Goal: Use online tool/utility: Use online tool/utility

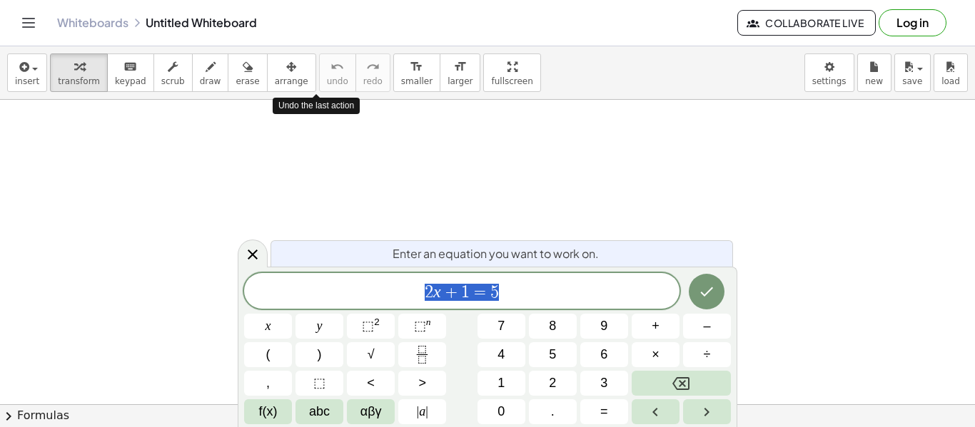
scroll to position [1, 0]
click at [537, 293] on span "2 x + 1 = 5" at bounding box center [461, 293] width 435 height 20
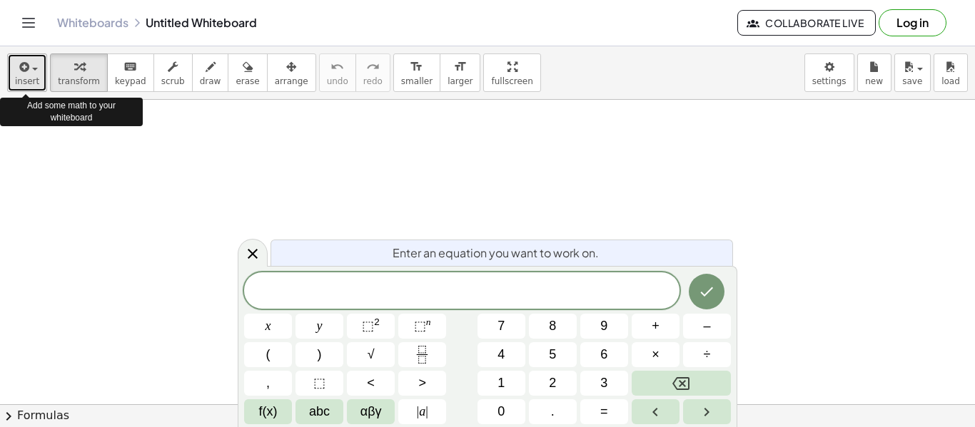
click at [27, 72] on icon "button" at bounding box center [22, 67] width 13 height 17
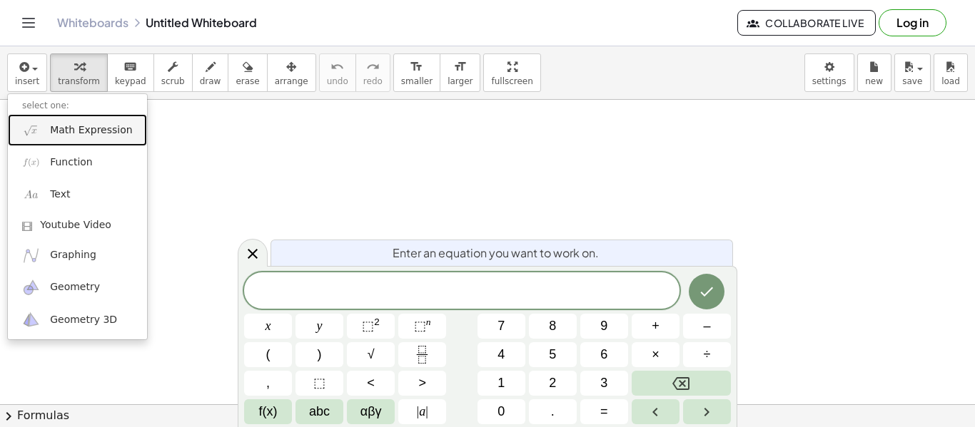
click at [123, 131] on span "Math Expression" at bounding box center [91, 130] width 82 height 14
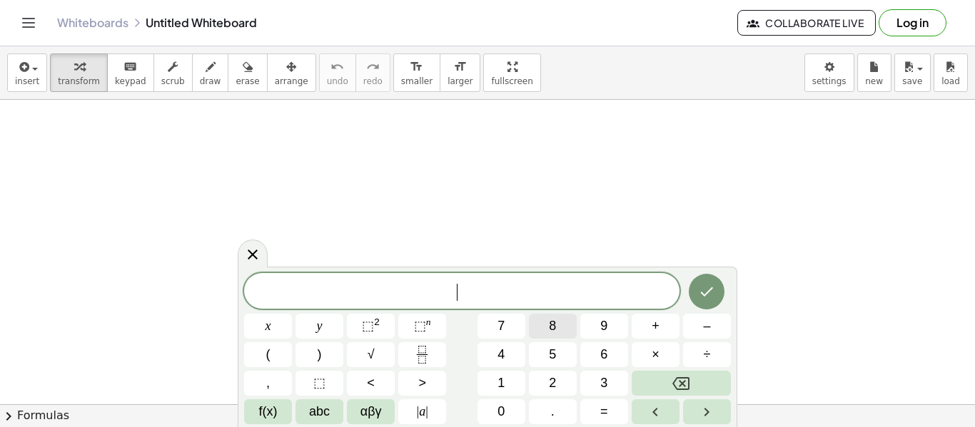
scroll to position [5, 0]
click at [438, 412] on button "| a |" at bounding box center [422, 412] width 48 height 25
click at [411, 415] on button "| a |" at bounding box center [422, 412] width 48 height 25
click at [417, 355] on rect "Fraction" at bounding box center [422, 355] width 11 height 1
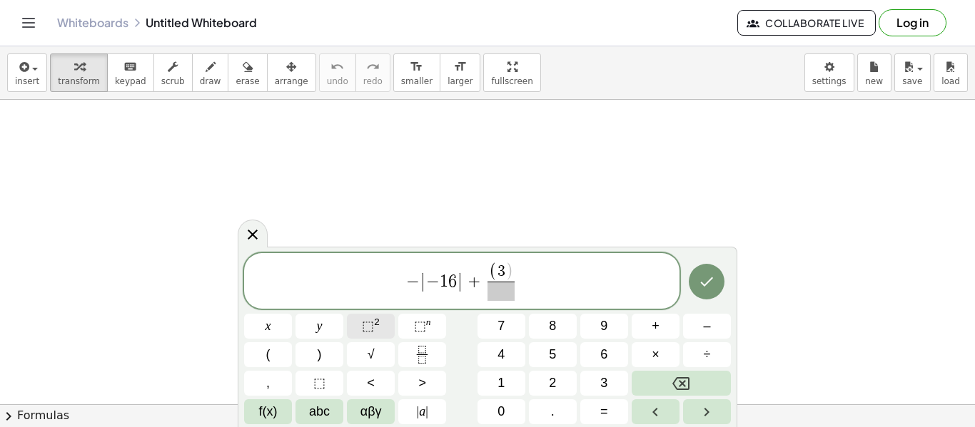
click at [355, 332] on button "⬚ 2" at bounding box center [371, 326] width 48 height 25
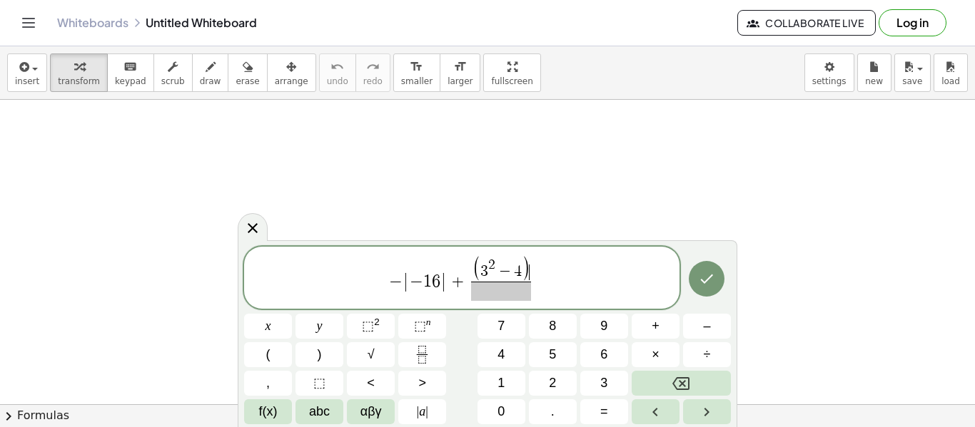
click at [502, 295] on span at bounding box center [501, 291] width 61 height 19
click at [716, 282] on button "Done" at bounding box center [707, 279] width 36 height 36
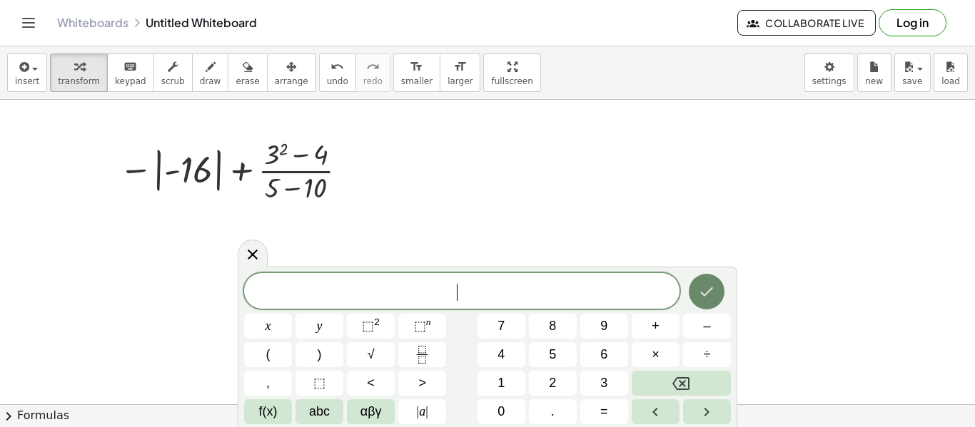
click at [716, 282] on button "Done" at bounding box center [707, 292] width 36 height 36
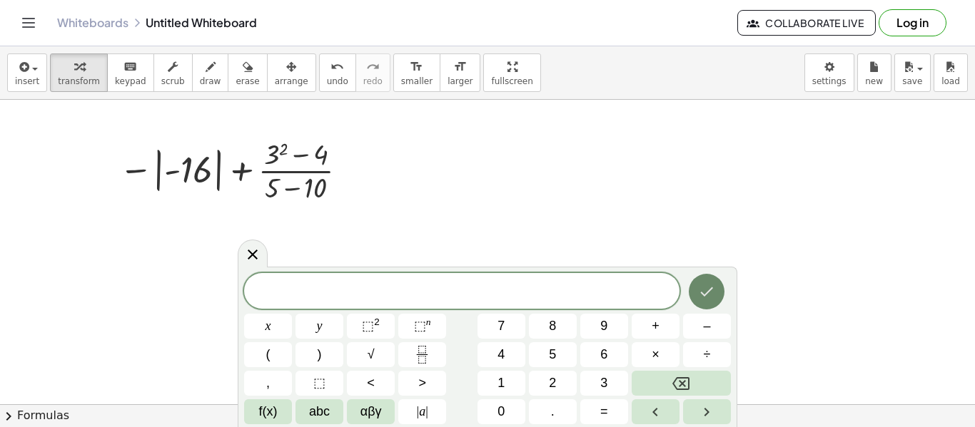
click at [716, 282] on button "Done" at bounding box center [707, 292] width 36 height 36
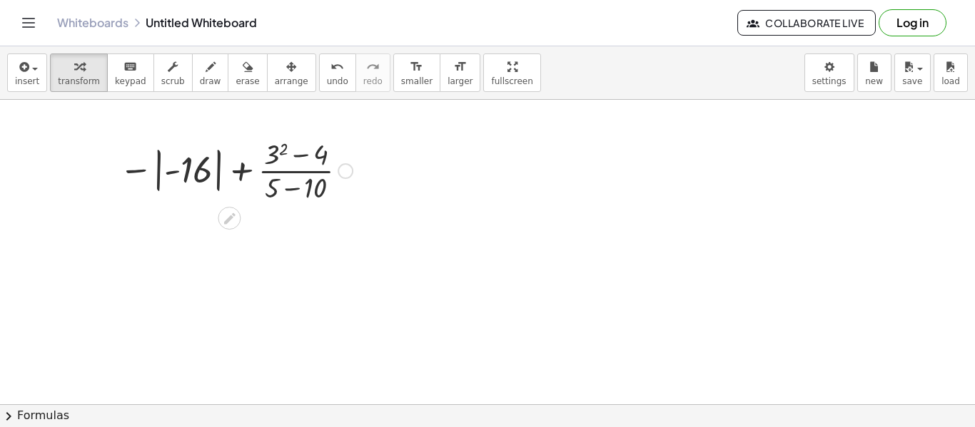
click at [253, 165] on div at bounding box center [236, 169] width 248 height 71
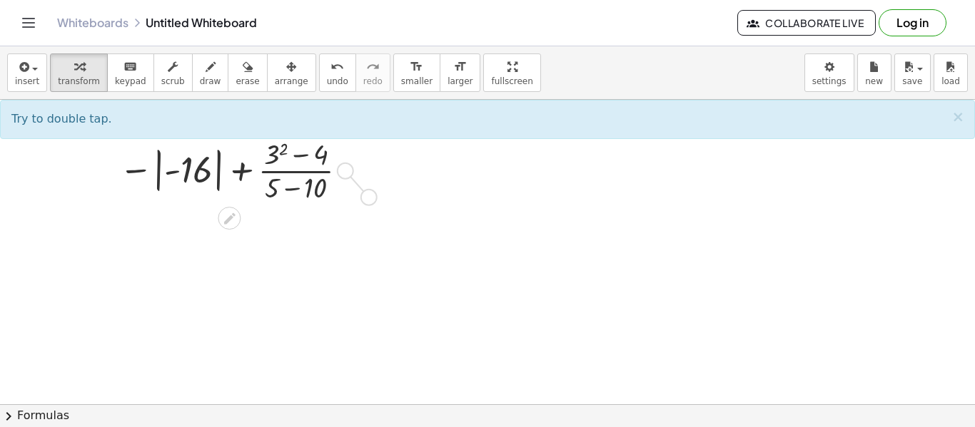
drag, startPoint x: 348, startPoint y: 168, endPoint x: 375, endPoint y: 199, distance: 41.4
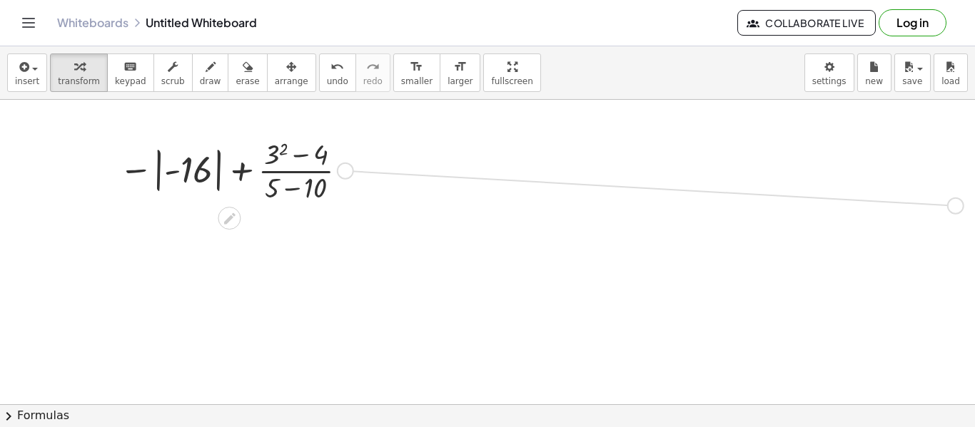
drag, startPoint x: 345, startPoint y: 173, endPoint x: 960, endPoint y: 211, distance: 615.6
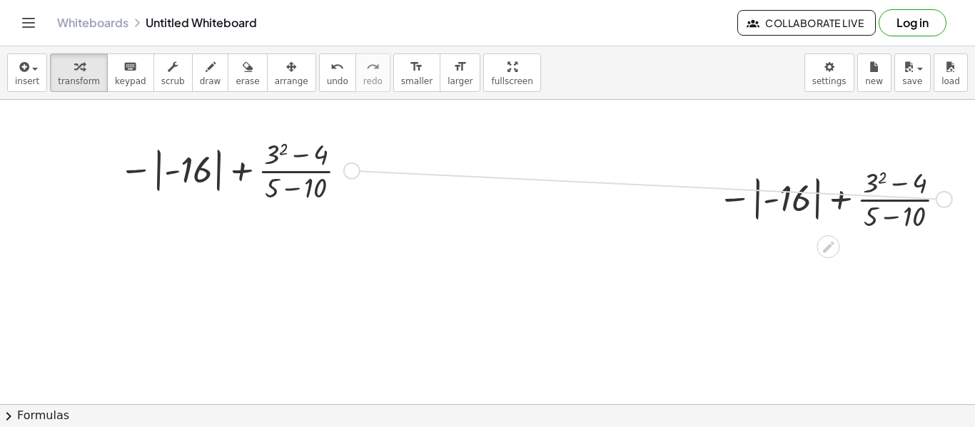
drag, startPoint x: 946, startPoint y: 203, endPoint x: 353, endPoint y: 172, distance: 593.1
drag, startPoint x: 941, startPoint y: 196, endPoint x: 517, endPoint y: 318, distance: 441.8
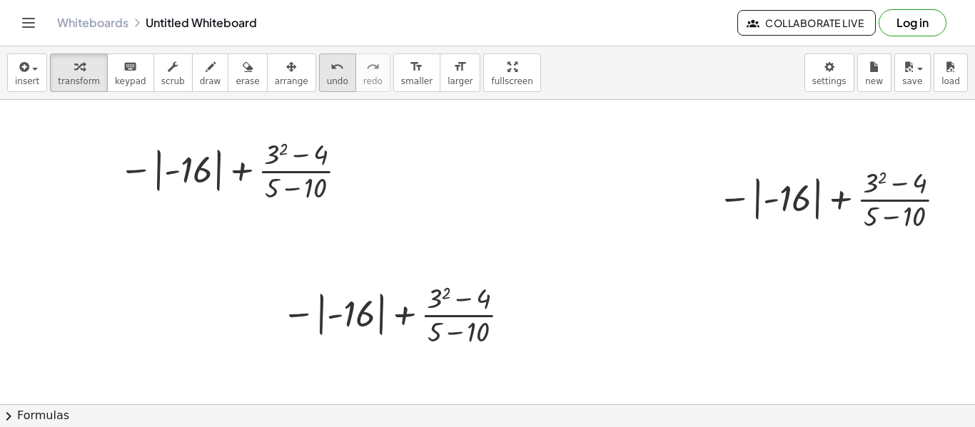
click at [330, 73] on icon "undo" at bounding box center [337, 67] width 14 height 17
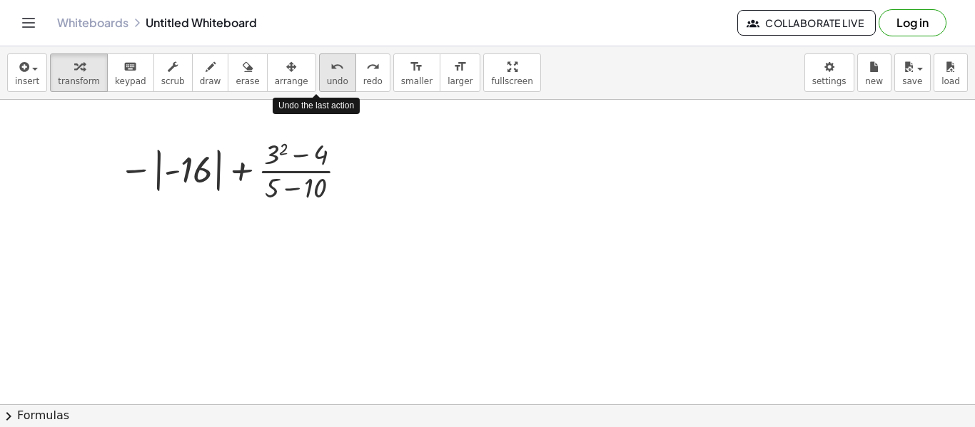
click at [330, 73] on icon "undo" at bounding box center [337, 67] width 14 height 17
click at [218, 170] on div at bounding box center [236, 169] width 248 height 71
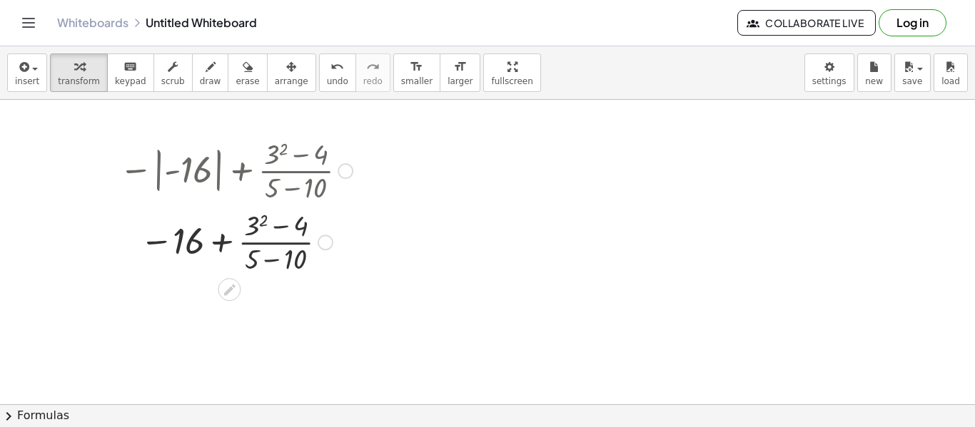
click at [262, 220] on div at bounding box center [236, 241] width 248 height 71
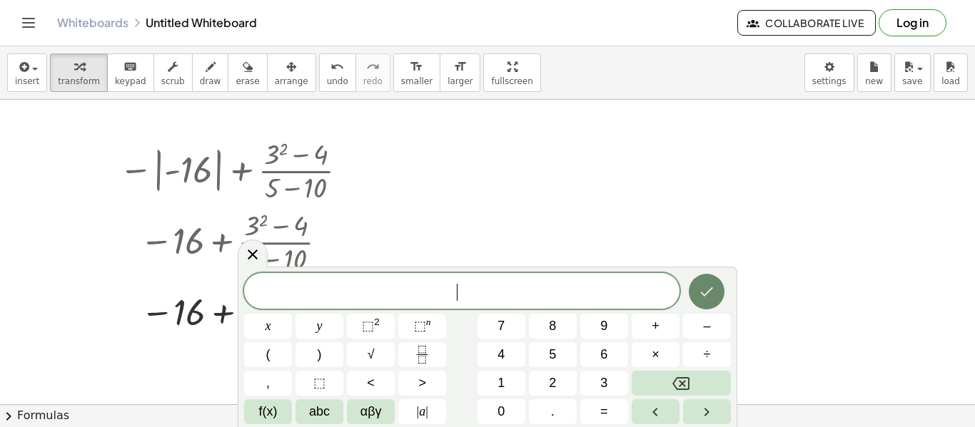
click at [702, 292] on icon "Done" at bounding box center [706, 291] width 17 height 17
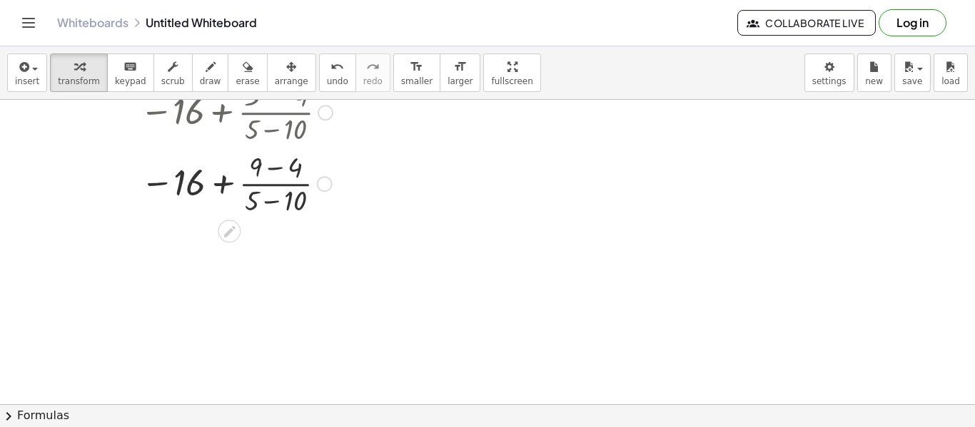
scroll to position [181, 0]
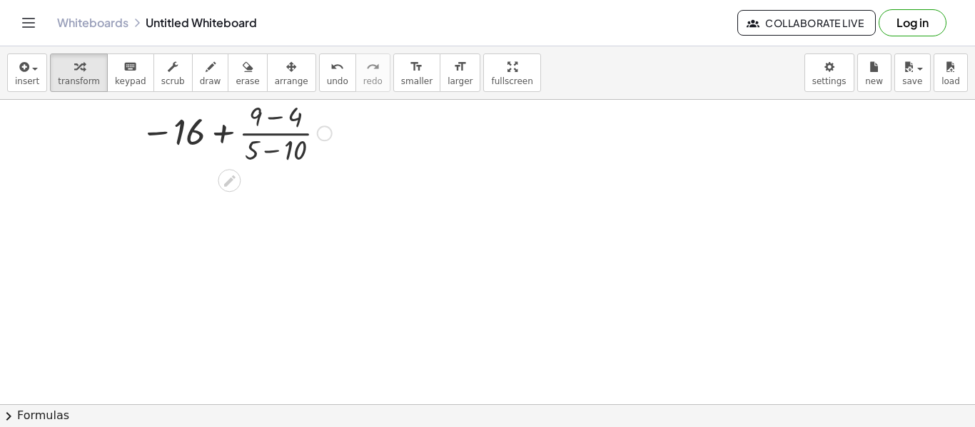
click at [267, 112] on div at bounding box center [236, 131] width 248 height 71
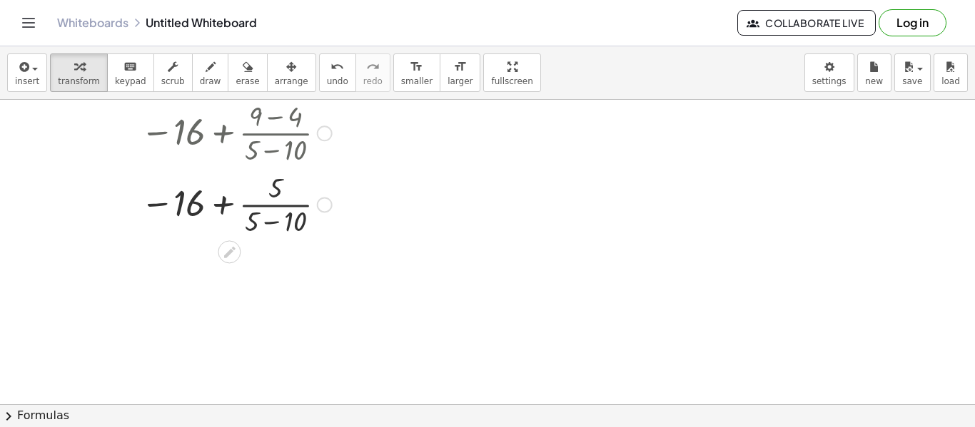
click at [272, 222] on div at bounding box center [236, 203] width 248 height 71
click at [273, 206] on div at bounding box center [236, 203] width 248 height 71
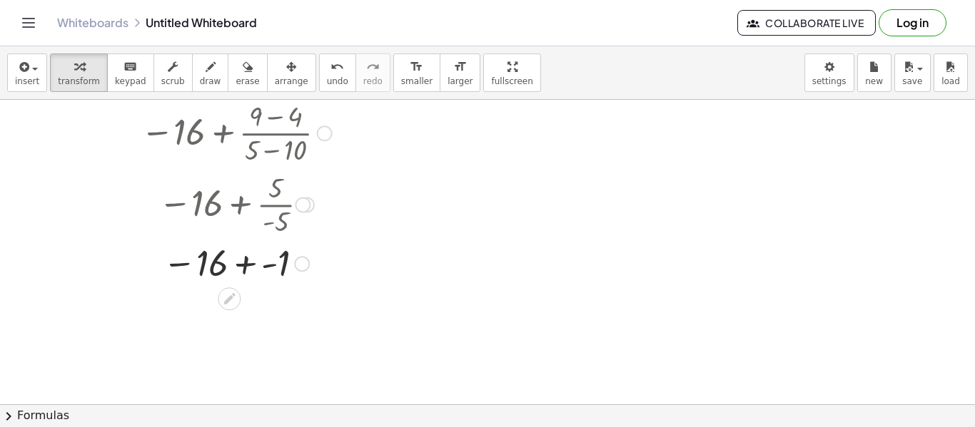
click at [245, 266] on div at bounding box center [236, 263] width 248 height 47
click at [275, 323] on div at bounding box center [236, 309] width 248 height 47
click at [441, 311] on div at bounding box center [487, 270] width 975 height 702
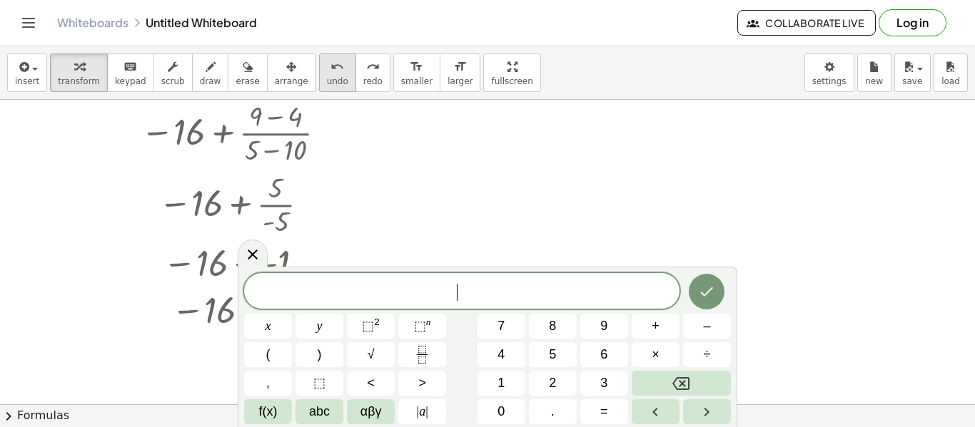
click at [327, 64] on div "undo" at bounding box center [337, 66] width 21 height 17
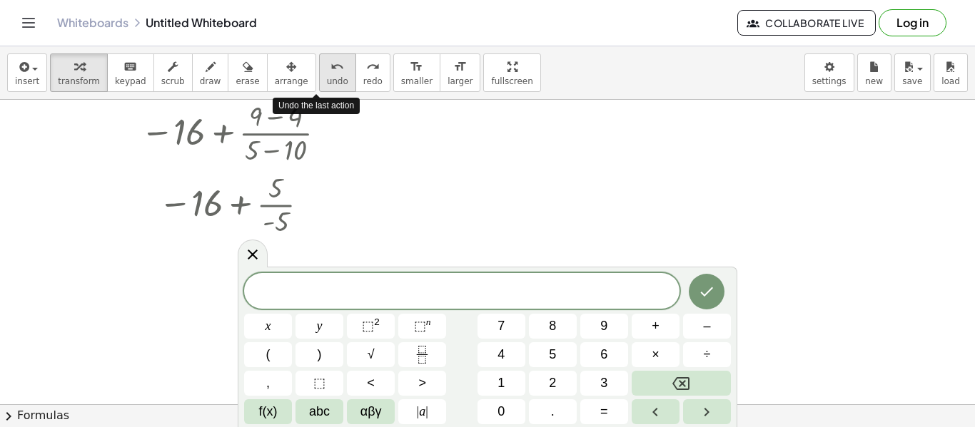
click at [327, 64] on div "undo" at bounding box center [337, 66] width 21 height 17
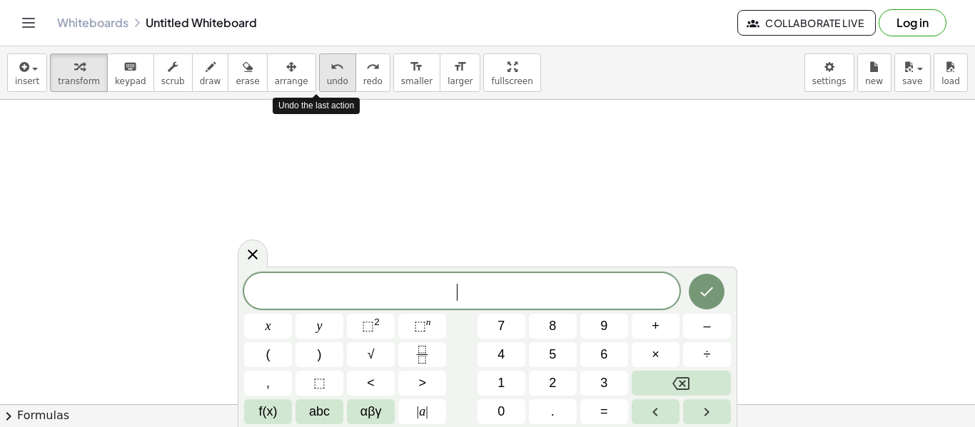
click at [327, 64] on div "undo" at bounding box center [337, 66] width 21 height 17
click at [713, 330] on button "–" at bounding box center [707, 326] width 48 height 25
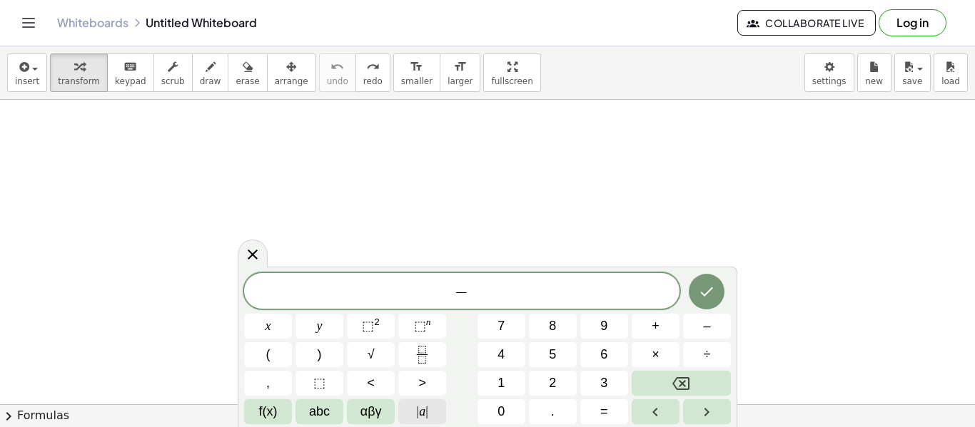
click at [431, 419] on button "| a |" at bounding box center [422, 412] width 48 height 25
click at [711, 326] on button "–" at bounding box center [707, 326] width 48 height 25
click at [427, 415] on span "|" at bounding box center [426, 412] width 3 height 14
click at [718, 350] on button "÷" at bounding box center [707, 355] width 48 height 25
click at [430, 345] on button "Fraction" at bounding box center [422, 355] width 48 height 25
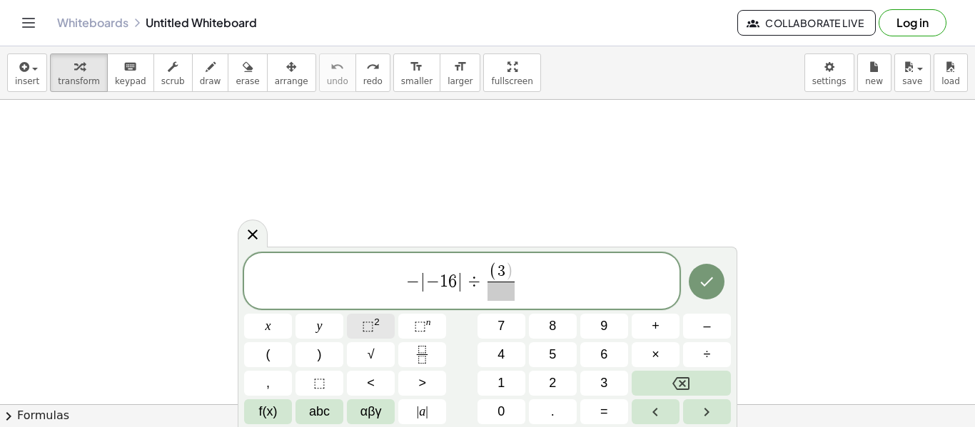
click at [385, 327] on button "⬚ 2" at bounding box center [371, 326] width 48 height 25
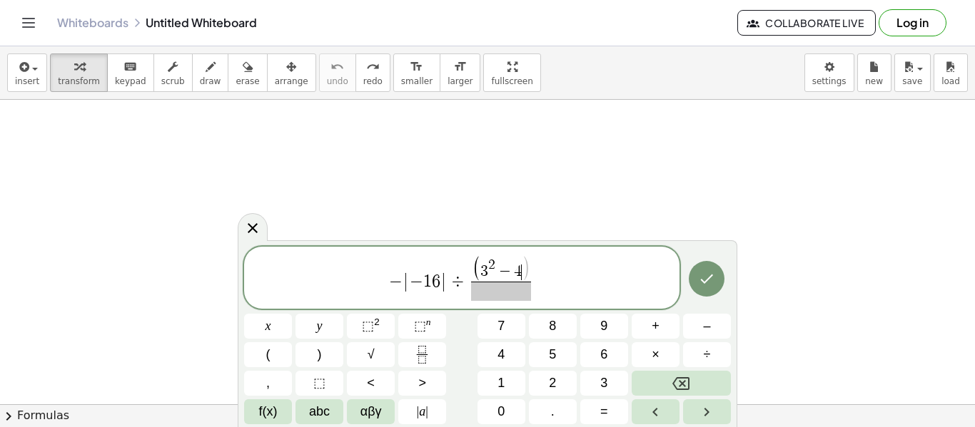
click at [510, 297] on span at bounding box center [501, 291] width 61 height 19
click at [526, 261] on span ")" at bounding box center [525, 269] width 9 height 26
click at [701, 286] on icon "Done" at bounding box center [706, 278] width 17 height 17
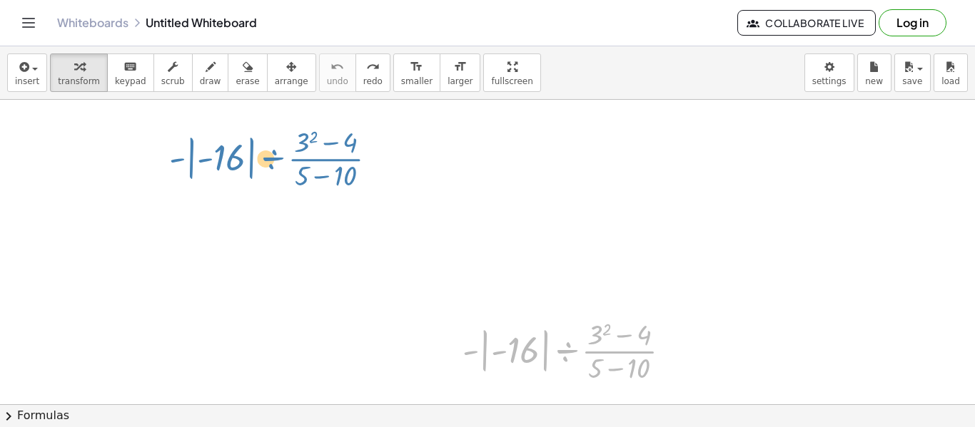
drag, startPoint x: 572, startPoint y: 354, endPoint x: 251, endPoint y: 162, distance: 373.5
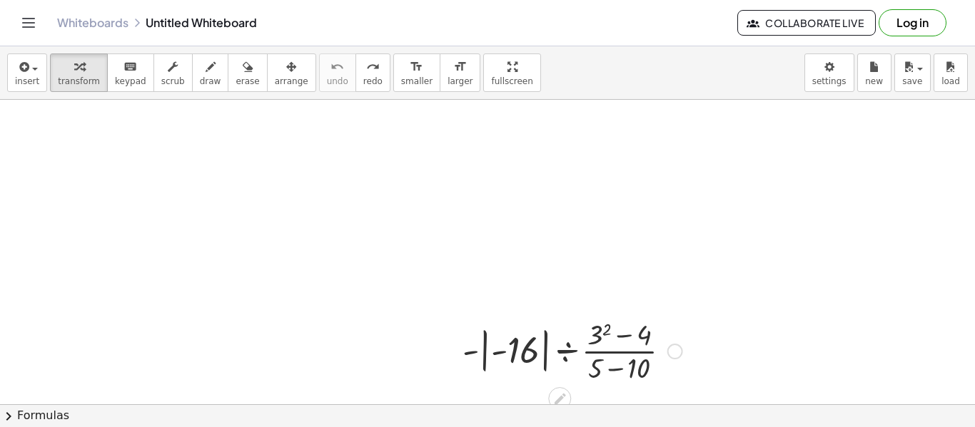
click at [704, 298] on div at bounding box center [487, 270] width 975 height 702
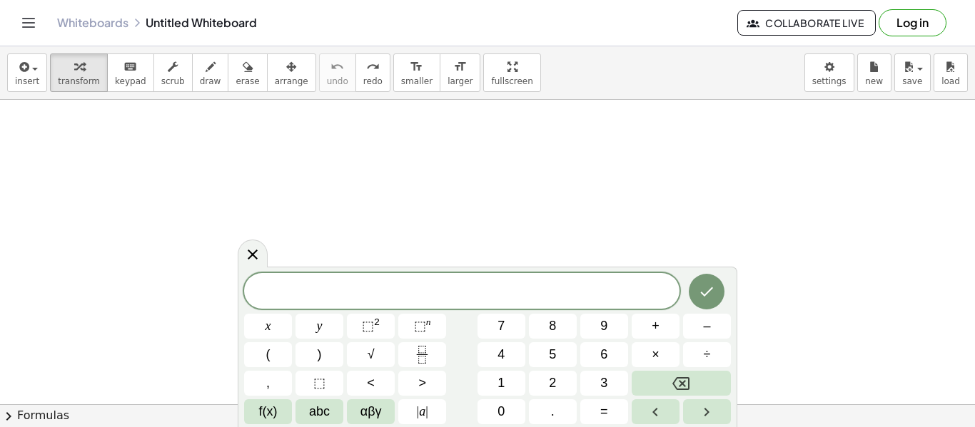
click at [774, 230] on div at bounding box center [487, 270] width 975 height 702
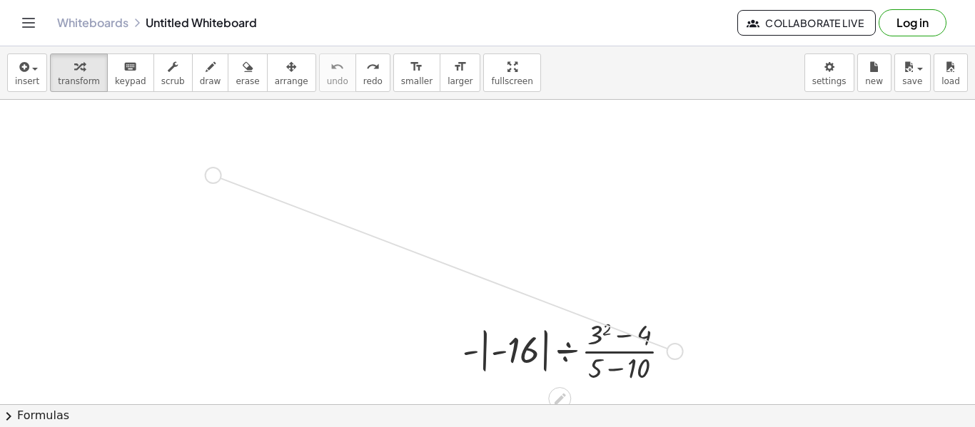
drag, startPoint x: 677, startPoint y: 352, endPoint x: 209, endPoint y: 176, distance: 499.3
click at [209, 176] on div "· - | - 16 | ÷ · ( + 3 2 − 4 ) · ( + 5 − 10 )" at bounding box center [487, 270] width 975 height 702
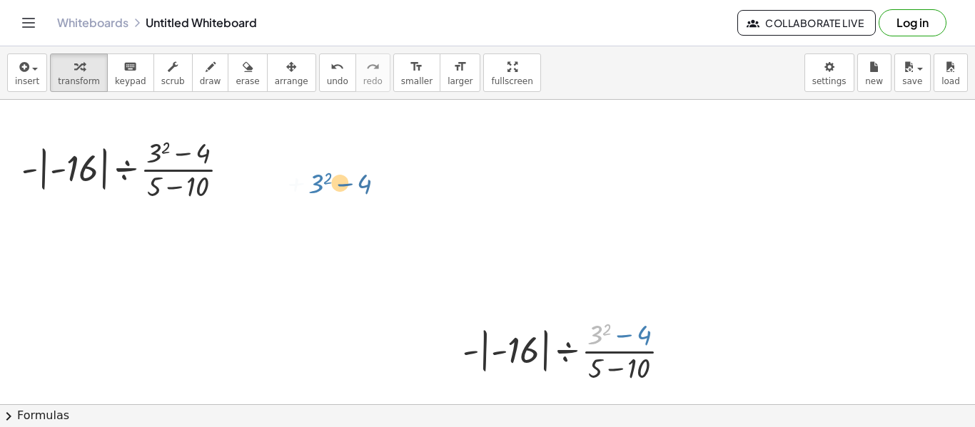
drag, startPoint x: 595, startPoint y: 338, endPoint x: 316, endPoint y: 187, distance: 317.4
click at [316, 187] on div "+ 3 2 · ( − 4 ) · - | - 16 | ÷ · ( + 3 2 − 4 ) · ( + 5 − 10 ) · - | - 16 | ÷ · …" at bounding box center [487, 270] width 975 height 702
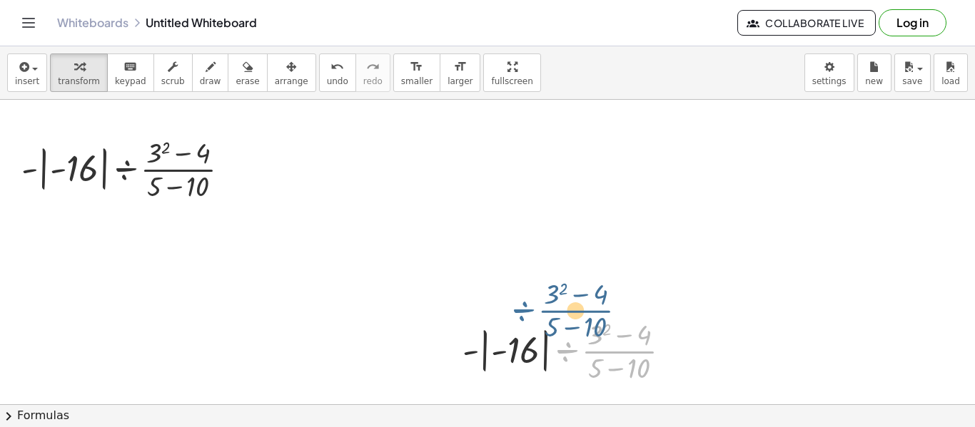
drag, startPoint x: 572, startPoint y: 354, endPoint x: 535, endPoint y: 316, distance: 53.0
click at [535, 316] on div at bounding box center [572, 350] width 234 height 71
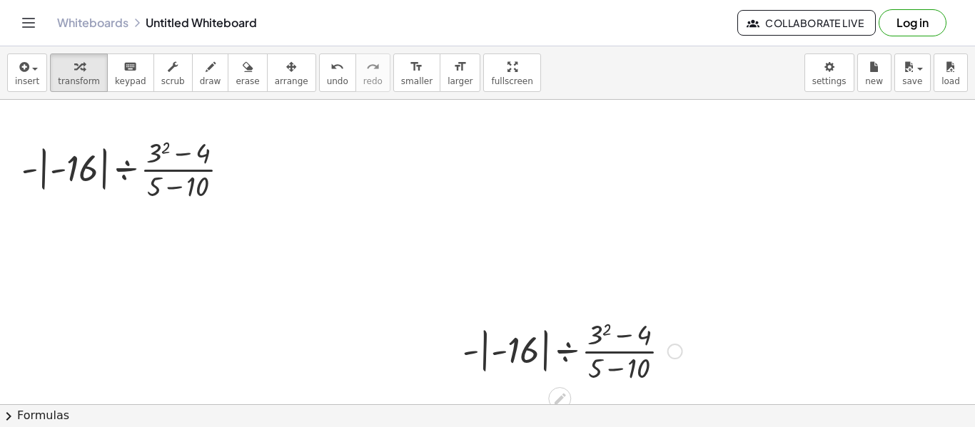
drag, startPoint x: 559, startPoint y: 390, endPoint x: 509, endPoint y: 318, distance: 88.3
click at [559, 352] on div "· - | - 16 | ÷ · ( + 3 2 − 4 ) · ( + 5 − 10 )" at bounding box center [559, 352] width 0 height 0
click at [236, 77] on span "erase" at bounding box center [248, 81] width 24 height 10
click at [552, 358] on div at bounding box center [487, 270] width 975 height 702
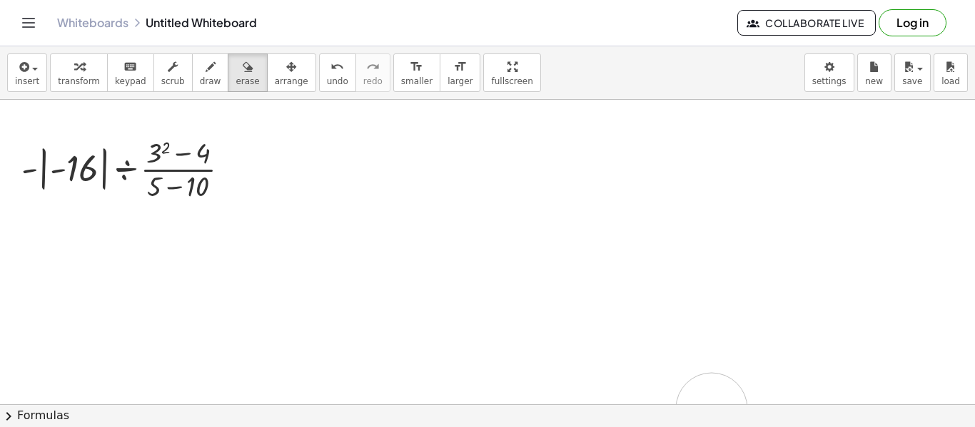
drag, startPoint x: 552, startPoint y: 356, endPoint x: 687, endPoint y: 353, distance: 134.2
click at [687, 353] on div at bounding box center [487, 270] width 975 height 702
drag, startPoint x: 674, startPoint y: 339, endPoint x: 607, endPoint y: 331, distance: 67.5
click at [607, 331] on div at bounding box center [487, 270] width 975 height 702
drag, startPoint x: 662, startPoint y: 324, endPoint x: 571, endPoint y: 331, distance: 90.9
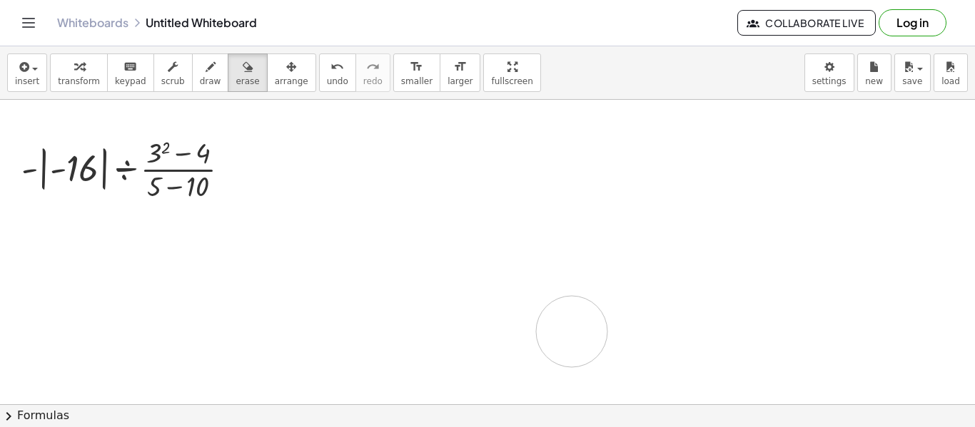
click at [571, 331] on div at bounding box center [487, 270] width 975 height 702
drag, startPoint x: 631, startPoint y: 339, endPoint x: 567, endPoint y: 360, distance: 66.8
click at [567, 360] on div at bounding box center [487, 270] width 975 height 702
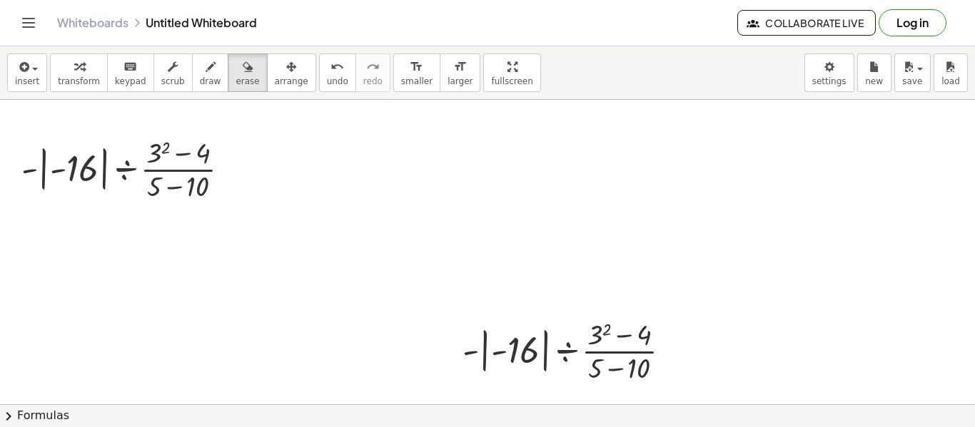
click at [567, 360] on div at bounding box center [487, 270] width 975 height 702
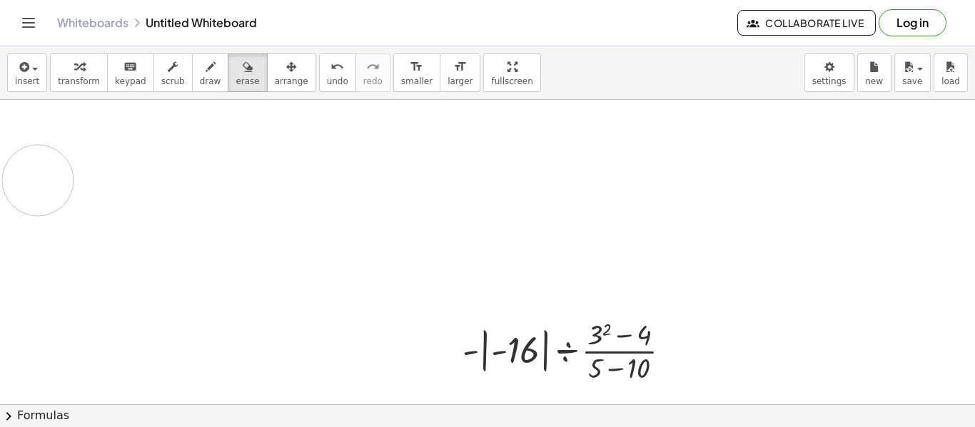
drag, startPoint x: 216, startPoint y: 184, endPoint x: 27, endPoint y: 179, distance: 188.5
click at [27, 179] on div at bounding box center [487, 270] width 975 height 702
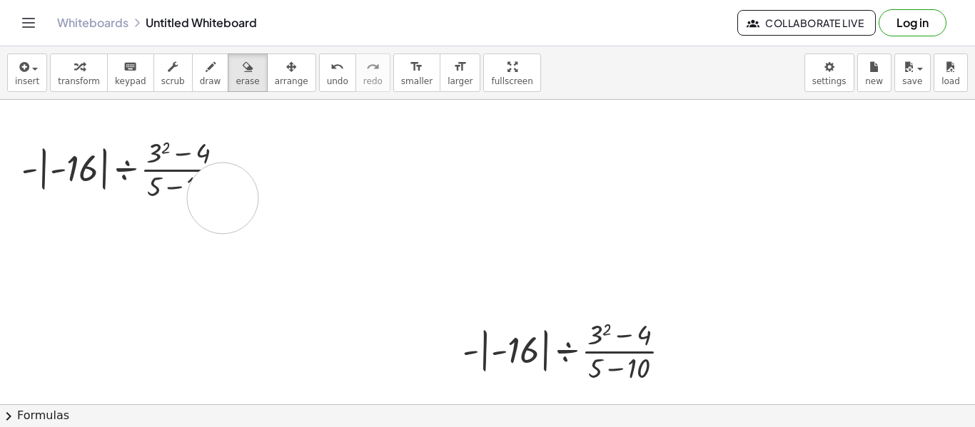
drag, startPoint x: 223, startPoint y: 198, endPoint x: 26, endPoint y: 136, distance: 206.7
click at [26, 136] on div at bounding box center [487, 270] width 975 height 702
click at [228, 74] on button "erase" at bounding box center [247, 73] width 39 height 39
click at [309, 141] on div at bounding box center [487, 270] width 975 height 702
click at [236, 83] on span "erase" at bounding box center [248, 81] width 24 height 10
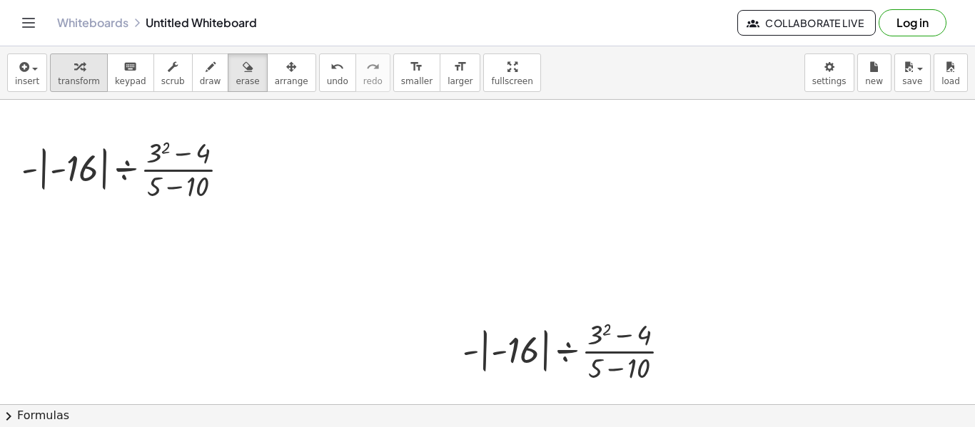
click at [74, 72] on icon "button" at bounding box center [79, 67] width 10 height 17
click at [173, 149] on div at bounding box center [131, 168] width 234 height 71
click at [131, 171] on div at bounding box center [131, 168] width 234 height 71
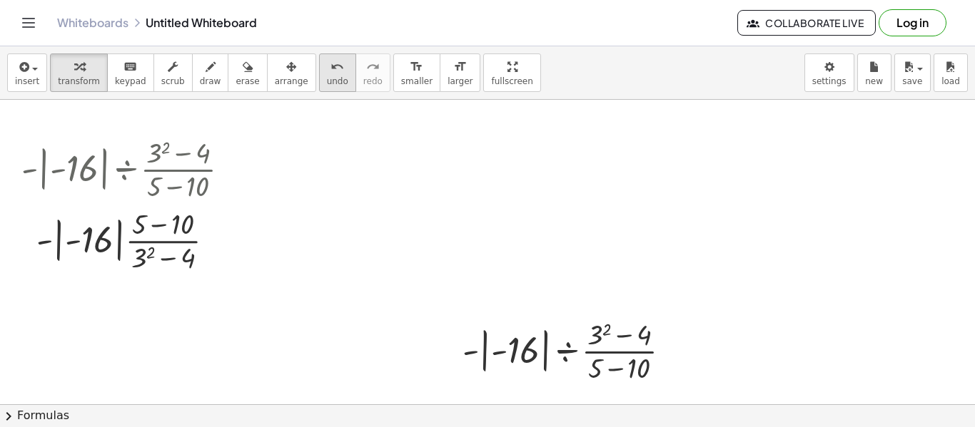
click at [327, 78] on span "undo" at bounding box center [337, 81] width 21 height 10
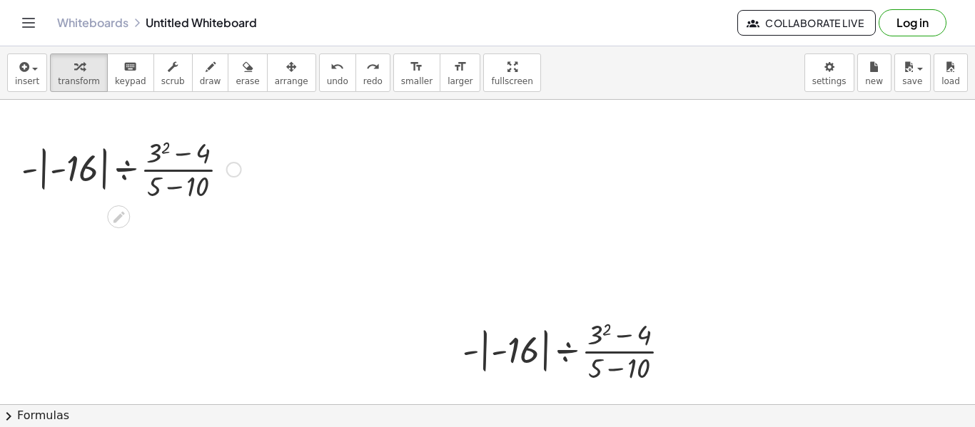
click at [74, 173] on div at bounding box center [131, 168] width 234 height 71
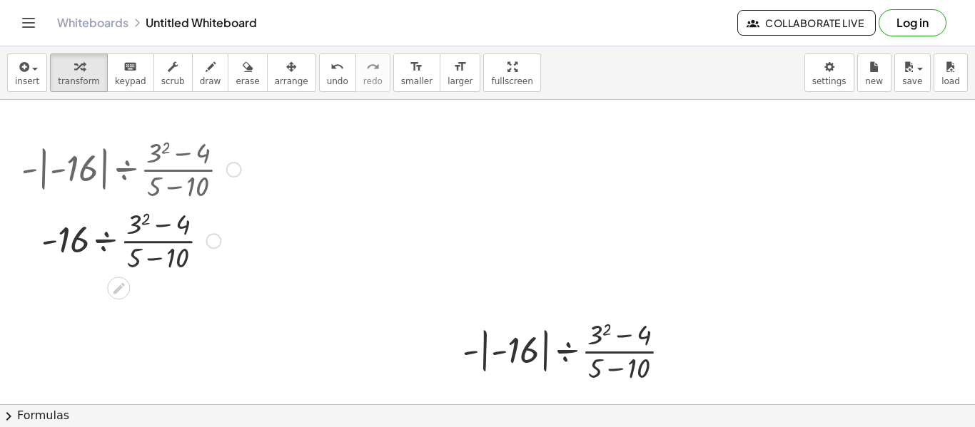
click at [148, 219] on div at bounding box center [131, 239] width 234 height 71
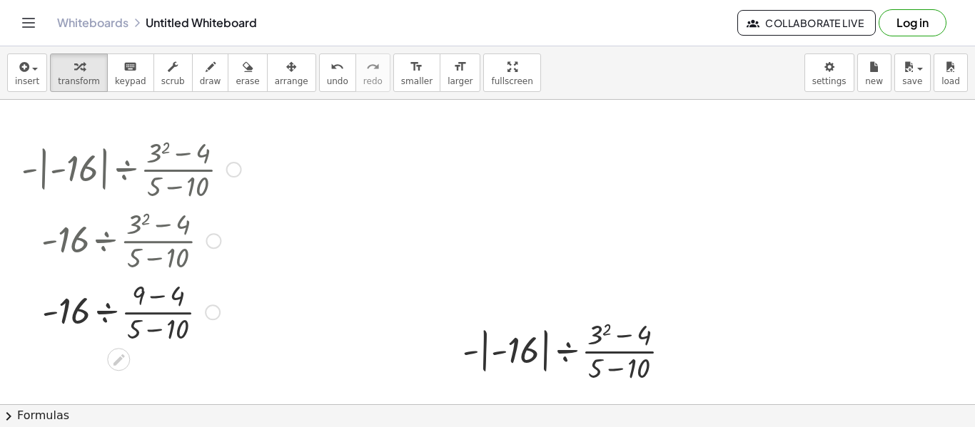
click at [163, 293] on div at bounding box center [131, 310] width 234 height 71
click at [174, 334] on div at bounding box center [131, 310] width 234 height 71
click at [153, 313] on div at bounding box center [131, 310] width 234 height 71
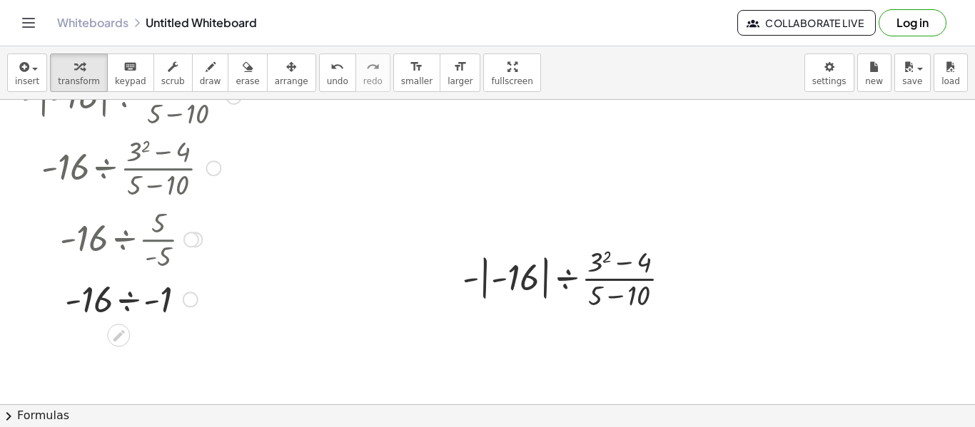
scroll to position [266, 0]
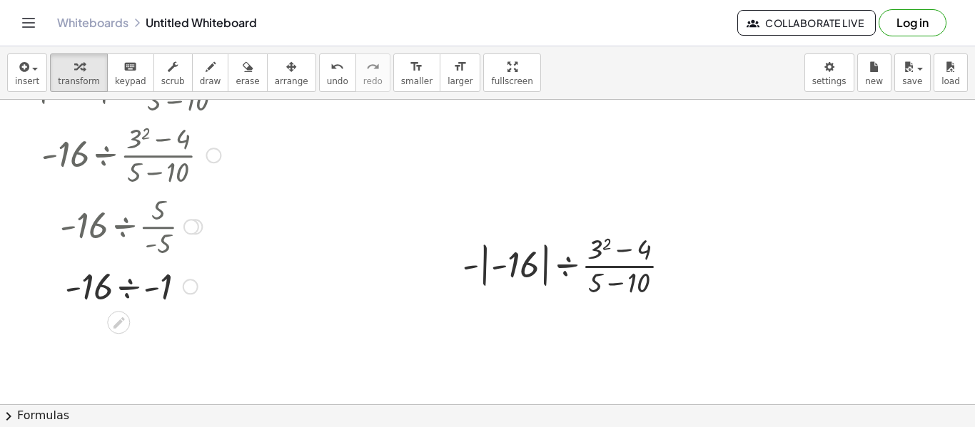
click at [133, 286] on div at bounding box center [131, 285] width 234 height 49
click at [321, 314] on div at bounding box center [487, 185] width 975 height 702
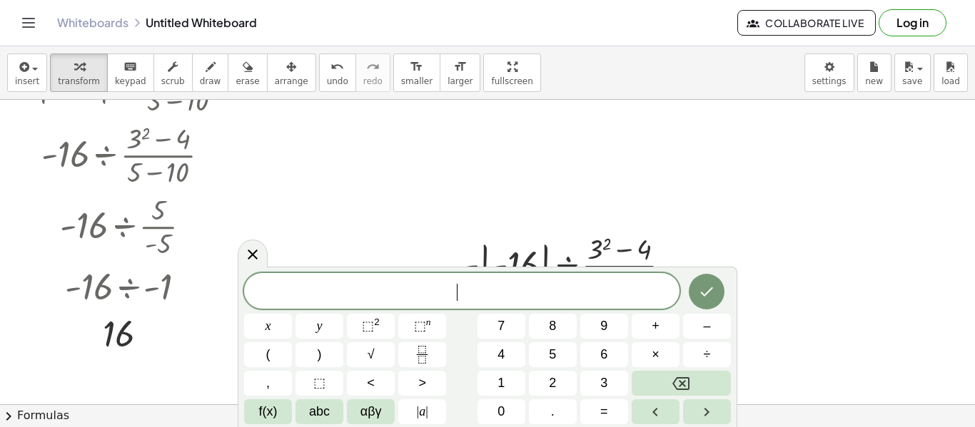
click at [321, 314] on button "y" at bounding box center [319, 326] width 48 height 25
click at [397, 183] on div at bounding box center [487, 185] width 975 height 702
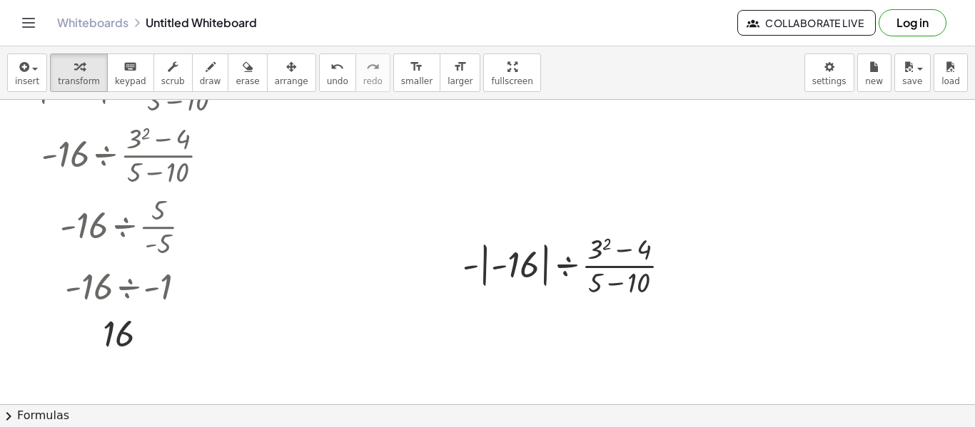
click at [397, 183] on div at bounding box center [487, 185] width 975 height 702
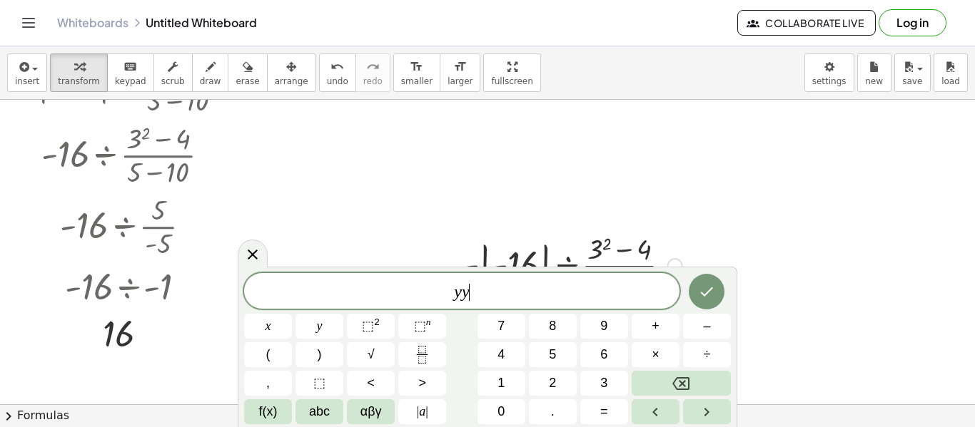
scroll to position [6, 0]
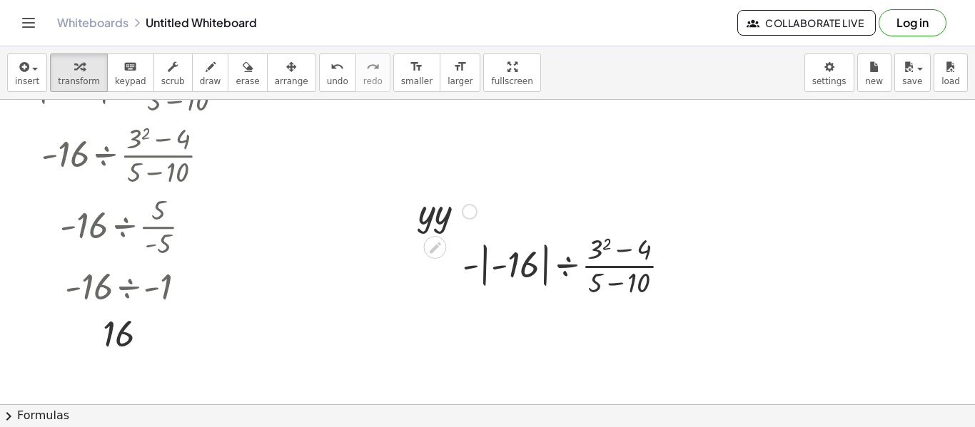
click at [435, 203] on div at bounding box center [447, 210] width 73 height 49
click at [482, 208] on div at bounding box center [447, 210] width 73 height 49
click at [431, 217] on div at bounding box center [447, 210] width 68 height 47
click at [441, 201] on div at bounding box center [447, 210] width 68 height 47
drag, startPoint x: 434, startPoint y: 214, endPoint x: 616, endPoint y: 176, distance: 186.0
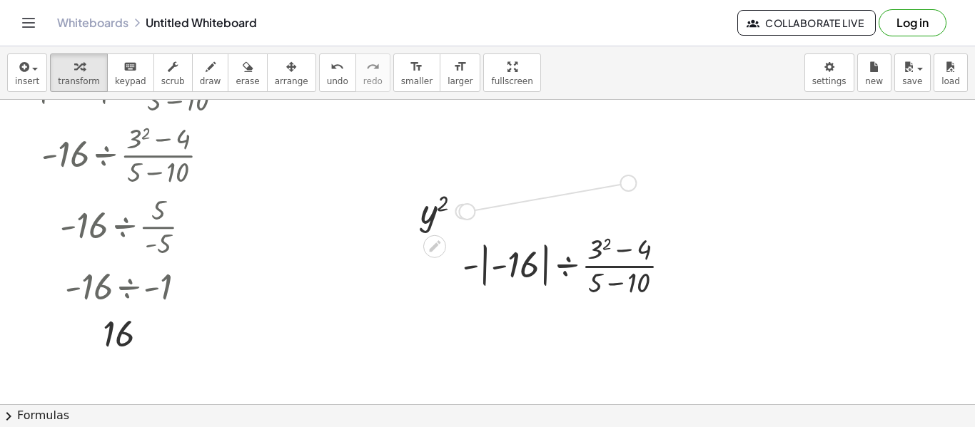
drag, startPoint x: 470, startPoint y: 210, endPoint x: 637, endPoint y: 183, distance: 169.2
click at [637, 183] on div "· - | - 16 | ÷ · ( + 3 2 − 4 ) · ( + 5 − 10 ) · - | - 16 | ÷ · ( + 3 2 − 4 ) · …" at bounding box center [487, 185] width 975 height 702
drag, startPoint x: 459, startPoint y: 213, endPoint x: 440, endPoint y: 214, distance: 18.6
click at [435, 212] on div "y 2" at bounding box center [435, 212] width 0 height 0
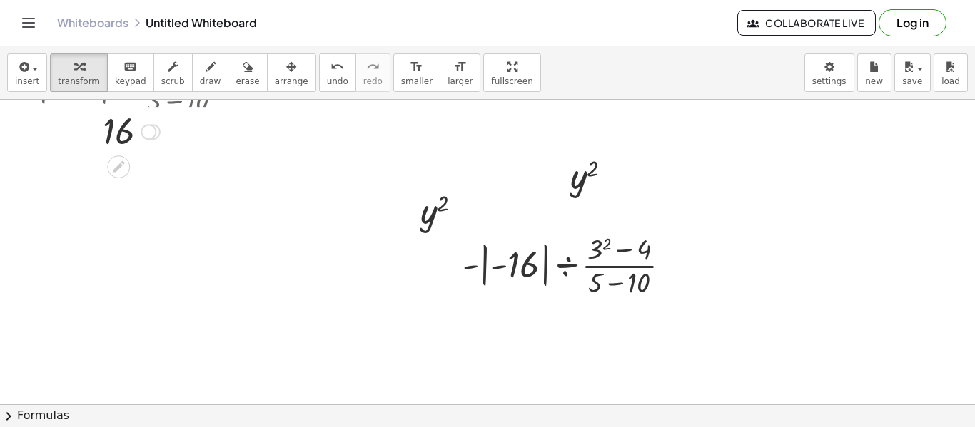
drag, startPoint x: 152, startPoint y: 335, endPoint x: 168, endPoint y: 128, distance: 208.3
click at [118, 132] on div "16" at bounding box center [118, 132] width 0 height 0
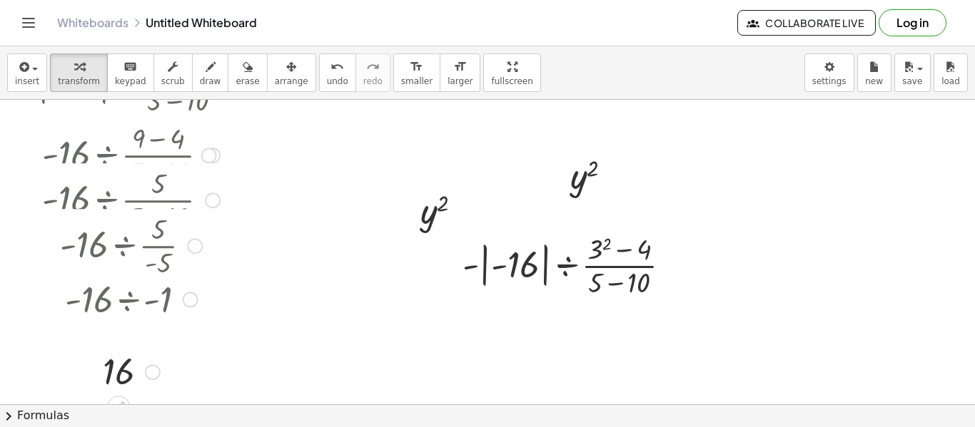
drag, startPoint x: 148, startPoint y: 159, endPoint x: 150, endPoint y: 407, distance: 247.6
click at [150, 407] on div "insert select one: Math Expression Function Text Youtube Video Graphing Geometr…" at bounding box center [487, 236] width 975 height 381
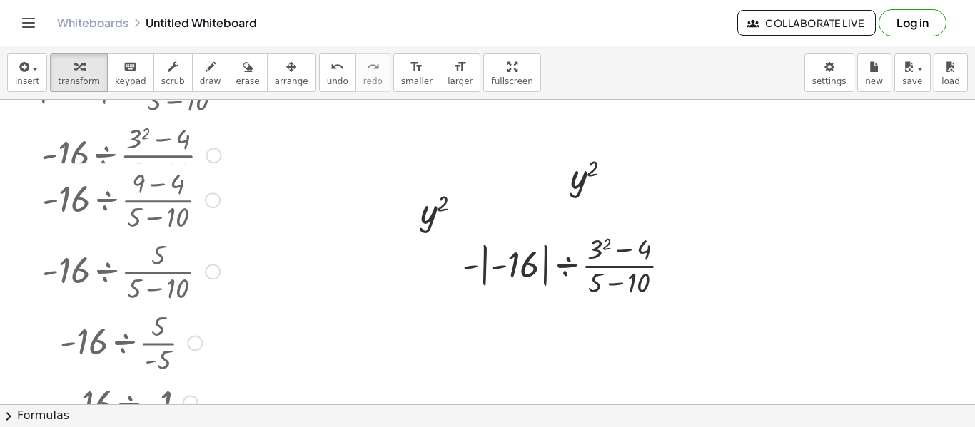
drag, startPoint x: 146, startPoint y: 360, endPoint x: 142, endPoint y: 461, distance: 101.4
click at [142, 427] on html "Graspable Math Activities Get Started Activity Bank Assigned Work Classes White…" at bounding box center [487, 213] width 975 height 427
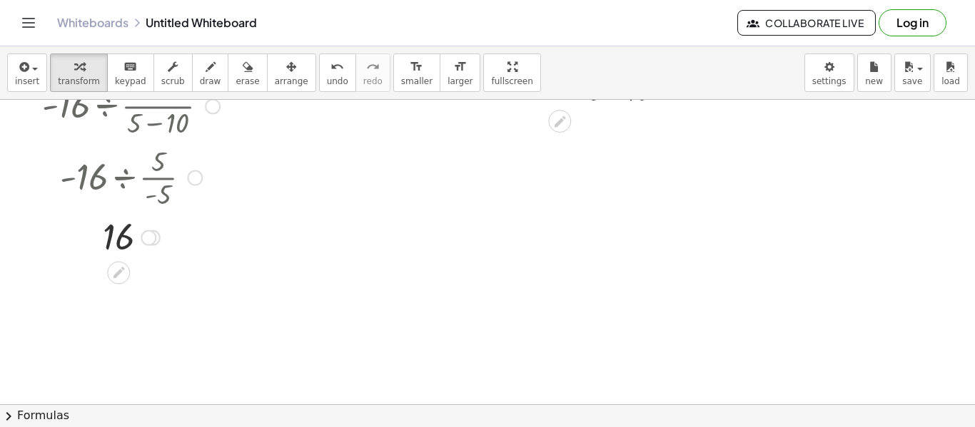
scroll to position [484, 0]
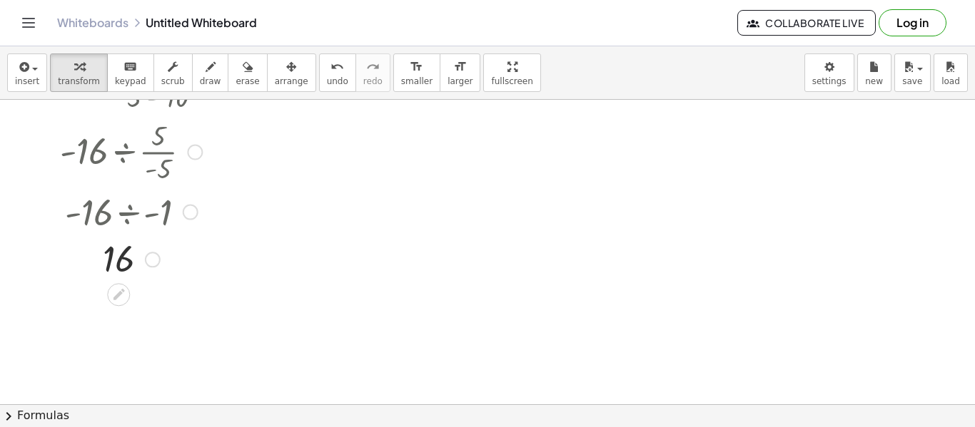
drag, startPoint x: 146, startPoint y: 215, endPoint x: 145, endPoint y: 325, distance: 109.9
click at [145, 325] on div "· - | - 16 | ÷ · ( + 3 2 − 4 ) · ( + 5 − 10 ) · - | - 16 | ÷ · ( + 3 2 − 4 ) · …" at bounding box center [487, 73] width 975 height 914
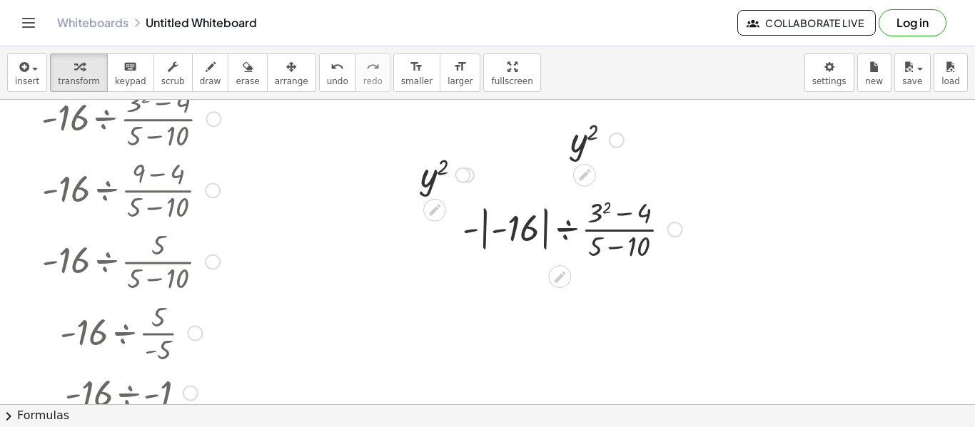
scroll to position [301, 0]
drag, startPoint x: 216, startPoint y: 263, endPoint x: 217, endPoint y: 310, distance: 47.1
click at [118, 49] on div "· - | - 16 | ÷ · ( + 3 2 − 4 ) · ( + 5 − 10 ) · - 16 ÷ · ( + 3 2 − 4 ) · ( + 5 …" at bounding box center [118, 49] width 0 height 0
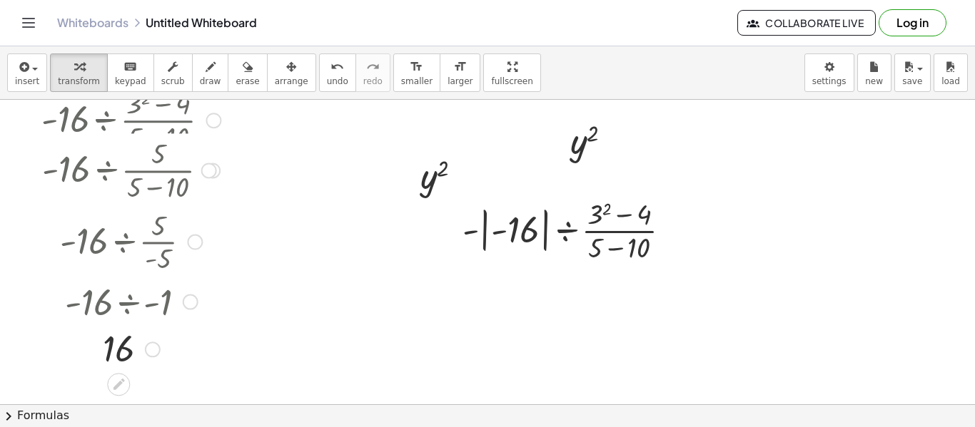
drag, startPoint x: 212, startPoint y: 265, endPoint x: 229, endPoint y: 169, distance: 97.9
click at [118, 171] on div "· - 16 ÷ · 5 · ( + 5 − 10 )" at bounding box center [118, 171] width 0 height 0
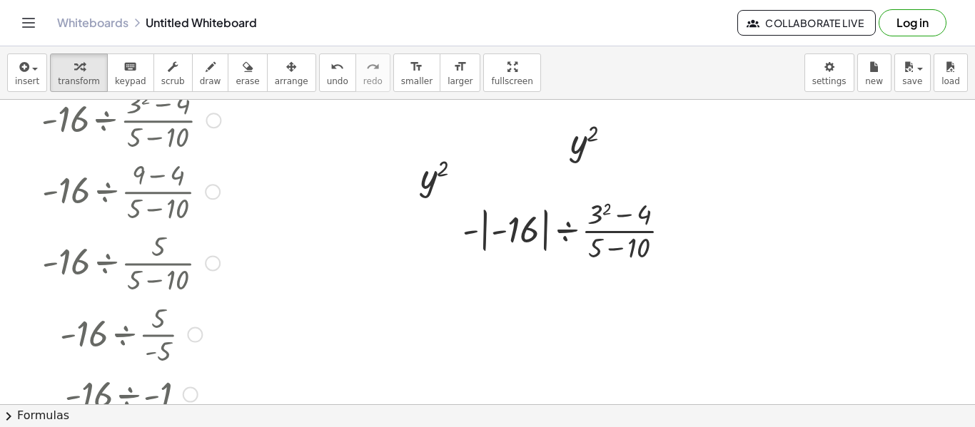
drag, startPoint x: 214, startPoint y: 196, endPoint x: 196, endPoint y: 322, distance: 127.7
click at [118, 49] on div "· - | - 16 | ÷ · ( + 3 2 − 4 ) · ( + 5 − 10 ) · - 16 ÷ · ( + 3 2 − 4 ) · ( + 5 …" at bounding box center [118, 49] width 0 height 0
click at [752, 233] on div at bounding box center [487, 256] width 975 height 914
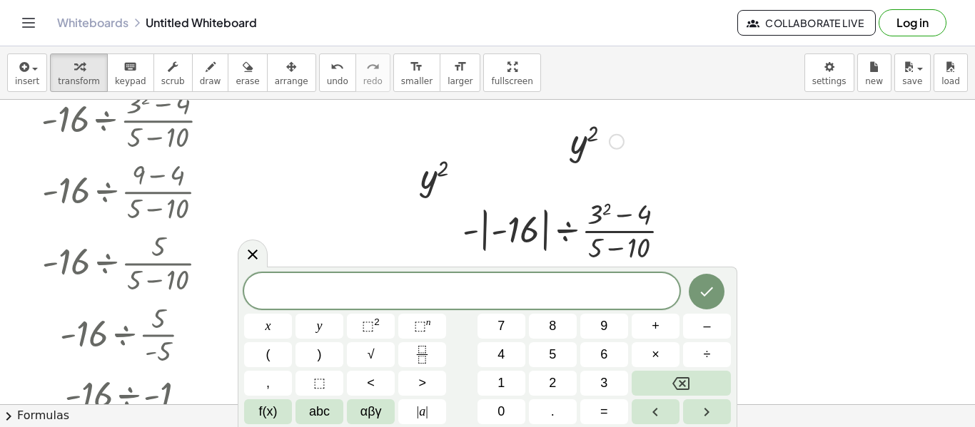
click at [579, 148] on div at bounding box center [597, 140] width 68 height 47
drag, startPoint x: 460, startPoint y: 177, endPoint x: 460, endPoint y: 306, distance: 129.2
click at [460, 306] on body "Graspable Math Activities Get Started Activity Bank Assigned Work Classes White…" at bounding box center [487, 213] width 975 height 427
click at [250, 243] on div at bounding box center [253, 254] width 30 height 28
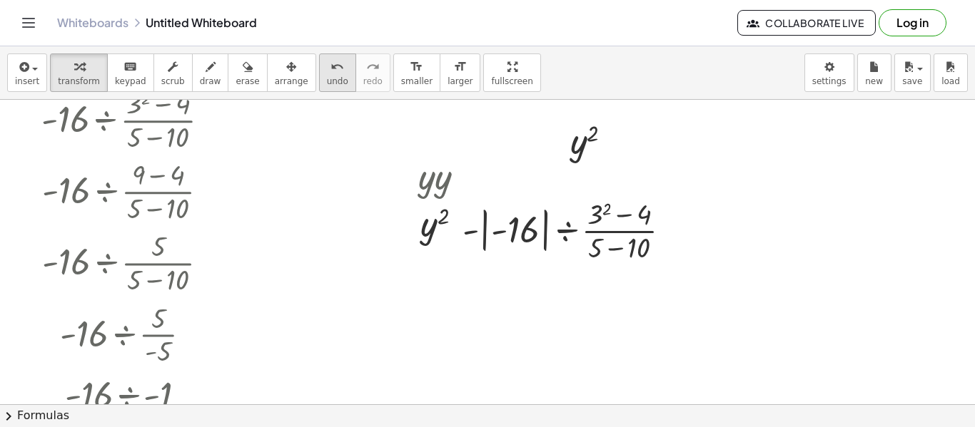
click at [327, 66] on div "undo" at bounding box center [337, 66] width 21 height 17
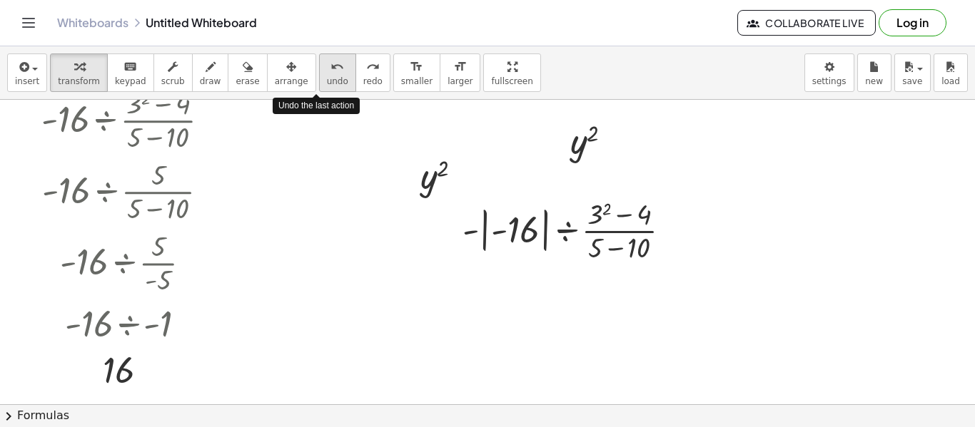
click at [327, 66] on div "undo" at bounding box center [337, 66] width 21 height 17
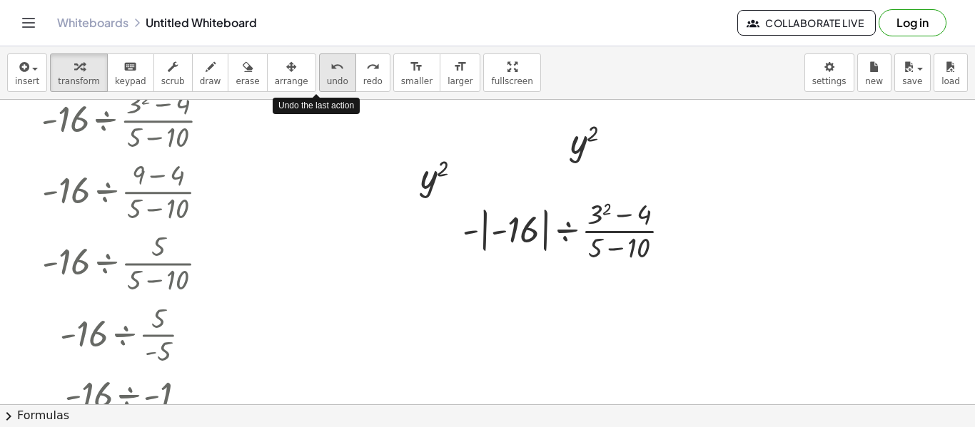
click at [327, 66] on div "undo" at bounding box center [337, 66] width 21 height 17
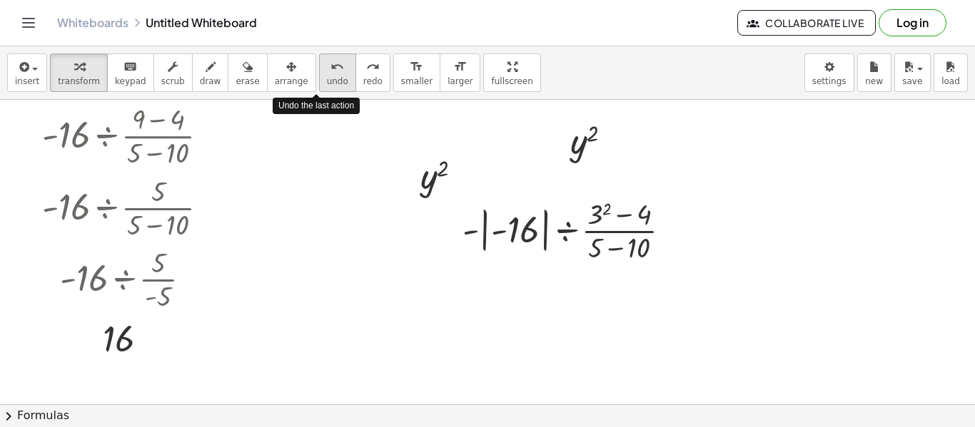
click at [327, 66] on div "undo" at bounding box center [337, 66] width 21 height 17
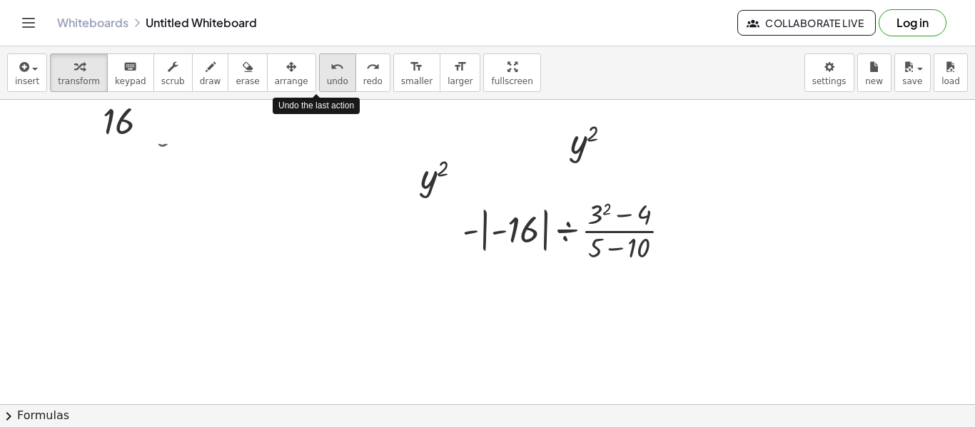
click at [327, 66] on div "undo" at bounding box center [337, 66] width 21 height 17
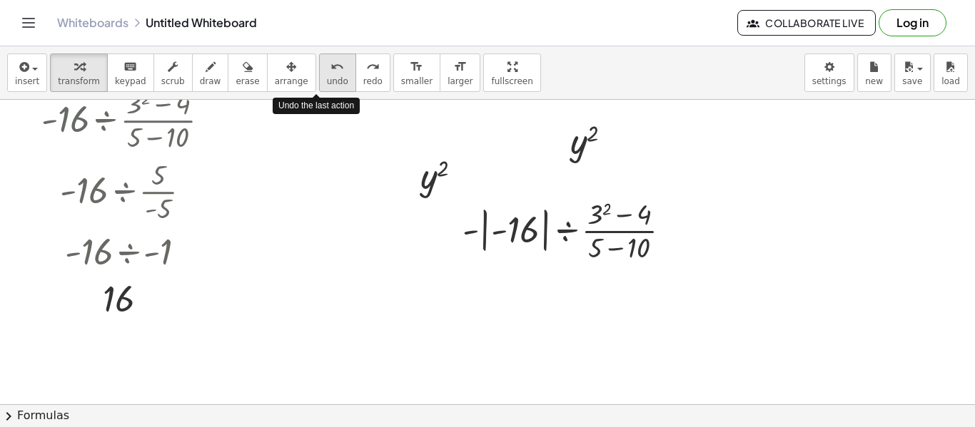
click at [327, 66] on div "undo" at bounding box center [337, 66] width 21 height 17
click at [330, 69] on icon "undo" at bounding box center [337, 67] width 14 height 17
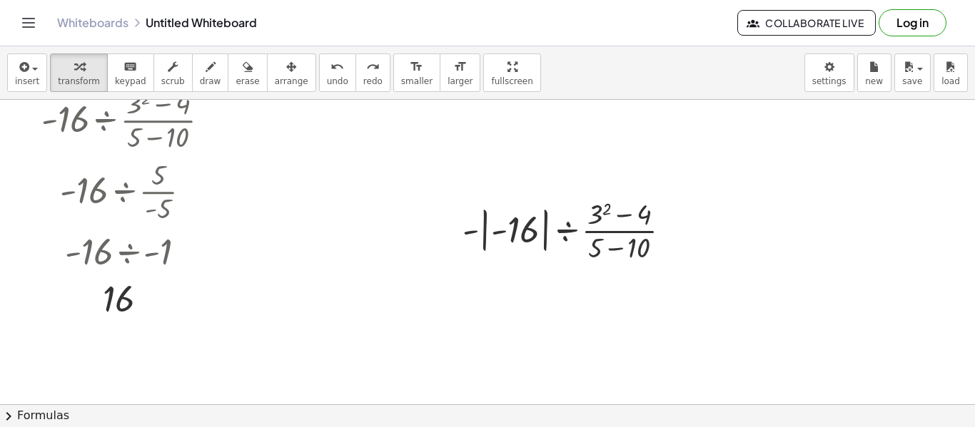
click at [763, 200] on div at bounding box center [487, 256] width 975 height 914
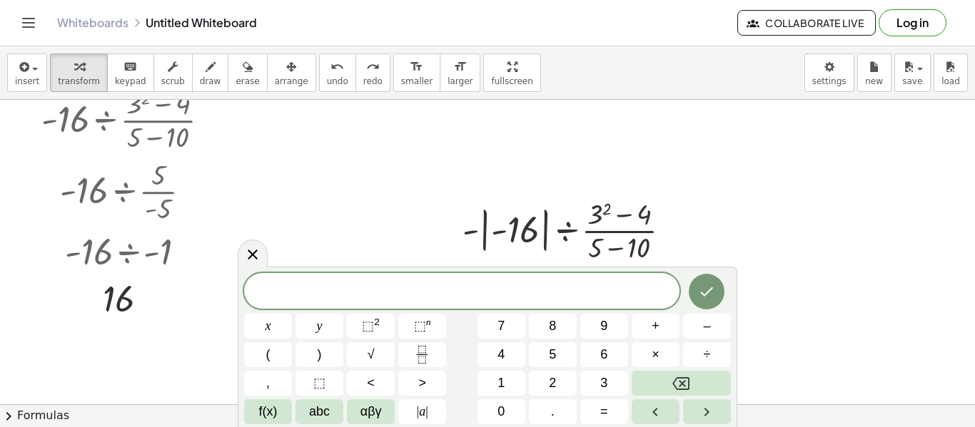
click at [763, 200] on div at bounding box center [487, 256] width 975 height 914
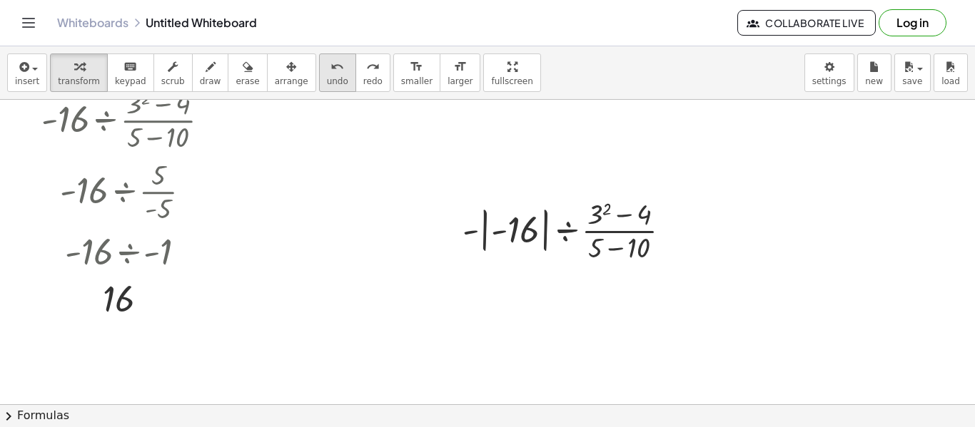
click at [319, 67] on button "undo undo" at bounding box center [337, 73] width 37 height 39
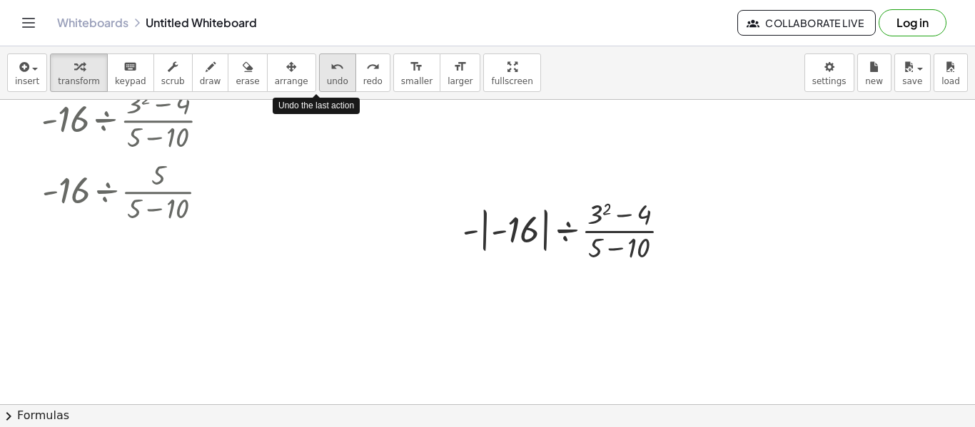
click at [319, 67] on button "undo undo" at bounding box center [337, 73] width 37 height 39
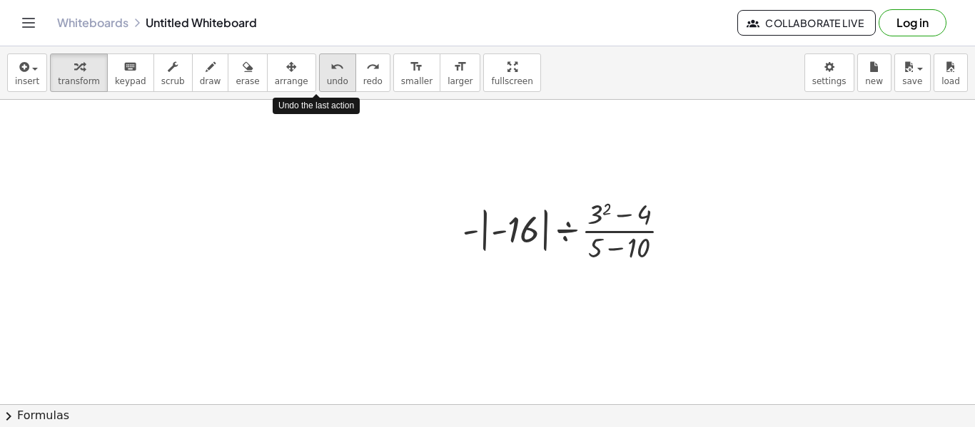
click at [319, 67] on button "undo undo" at bounding box center [337, 73] width 37 height 39
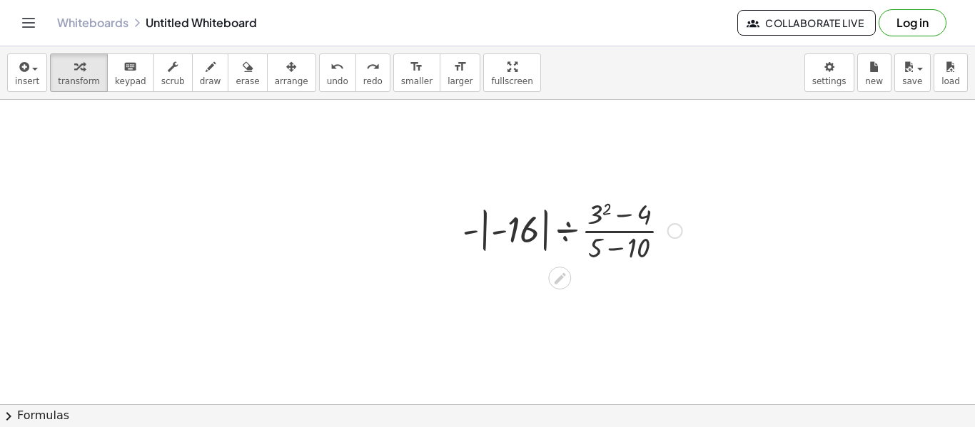
click at [607, 210] on div at bounding box center [572, 229] width 234 height 71
click at [614, 214] on div at bounding box center [572, 229] width 232 height 71
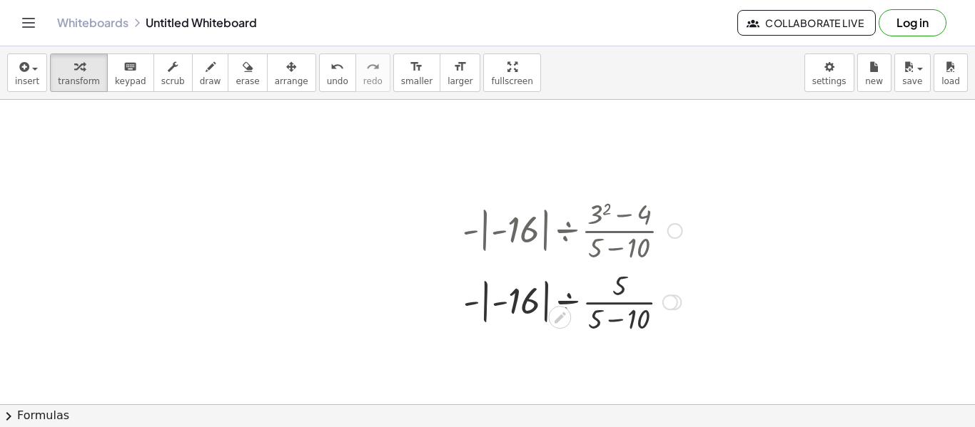
click at [620, 316] on div at bounding box center [572, 300] width 234 height 71
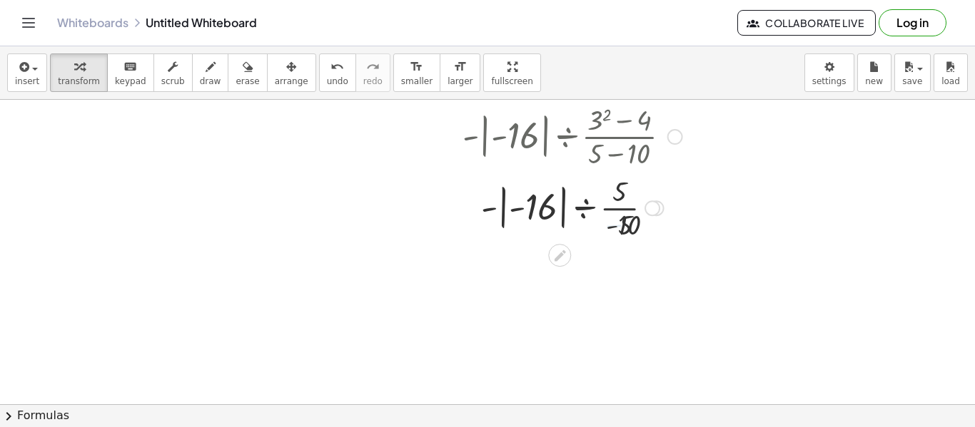
scroll to position [398, 0]
click at [614, 208] on div at bounding box center [572, 203] width 234 height 71
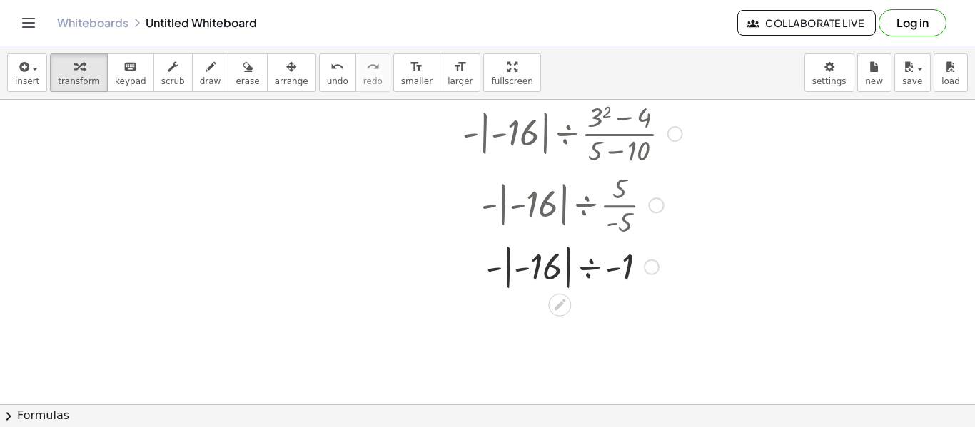
click at [587, 266] on div at bounding box center [572, 266] width 234 height 52
click at [576, 319] on div at bounding box center [572, 318] width 234 height 52
click at [570, 366] on div at bounding box center [572, 367] width 234 height 47
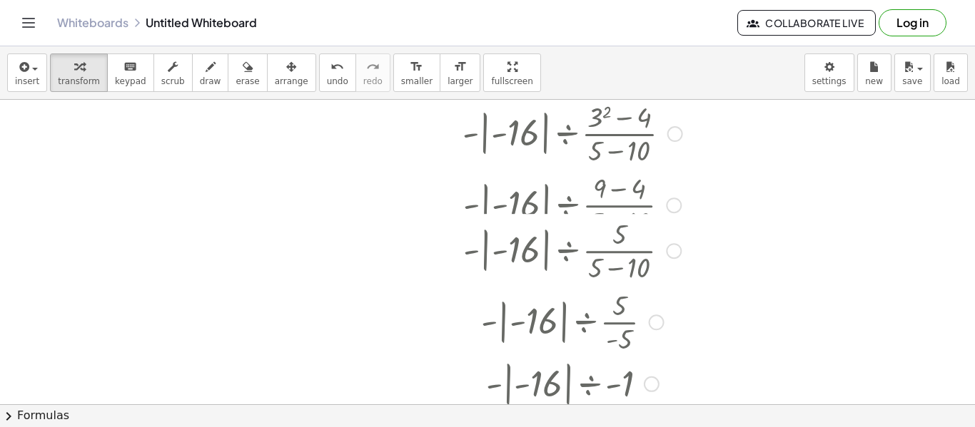
drag, startPoint x: 647, startPoint y: 201, endPoint x: 704, endPoint y: 329, distance: 139.6
click at [704, 329] on div "· - | - 16 | ÷ · ( + 3 2 − 4 ) · ( + 5 − 10 ) · - | - 16 | ÷ · ( + 9 − 4 ) · ( …" at bounding box center [487, 159] width 975 height 914
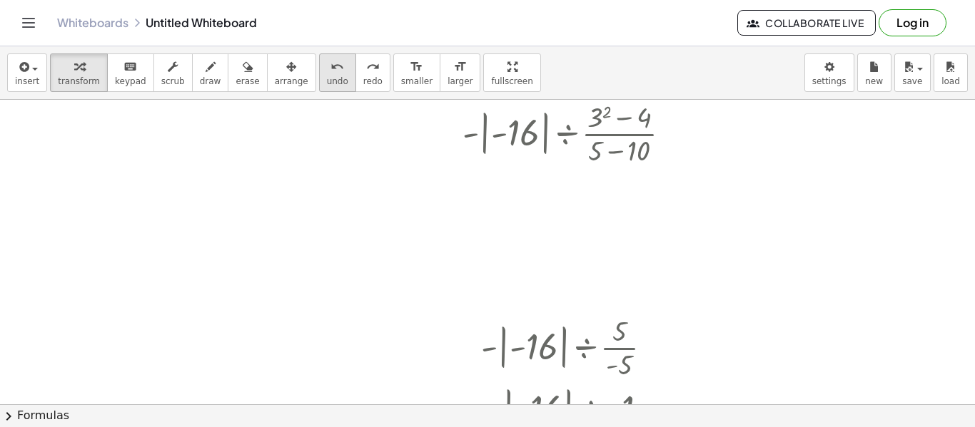
click at [319, 72] on button "undo undo" at bounding box center [337, 73] width 37 height 39
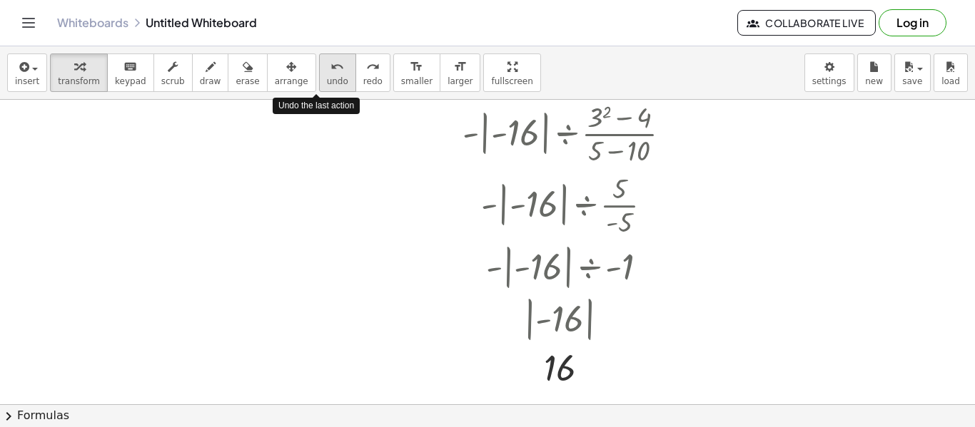
click at [319, 72] on button "undo undo" at bounding box center [337, 73] width 37 height 39
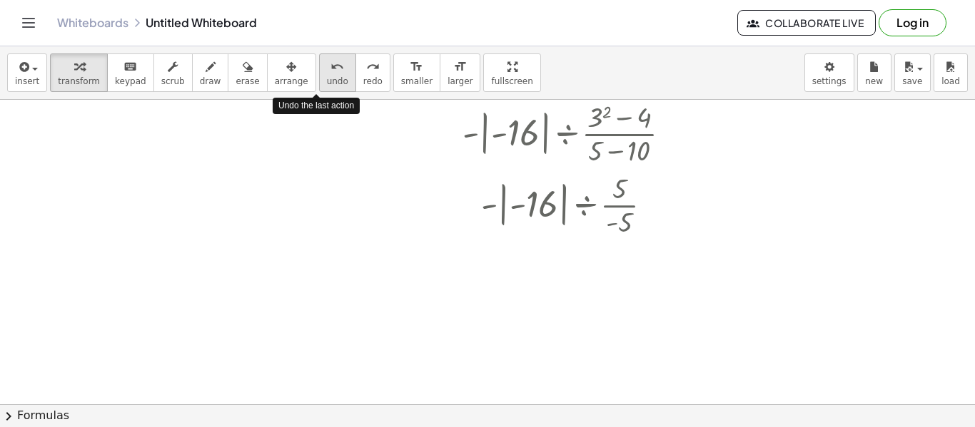
click at [319, 72] on button "undo undo" at bounding box center [337, 73] width 37 height 39
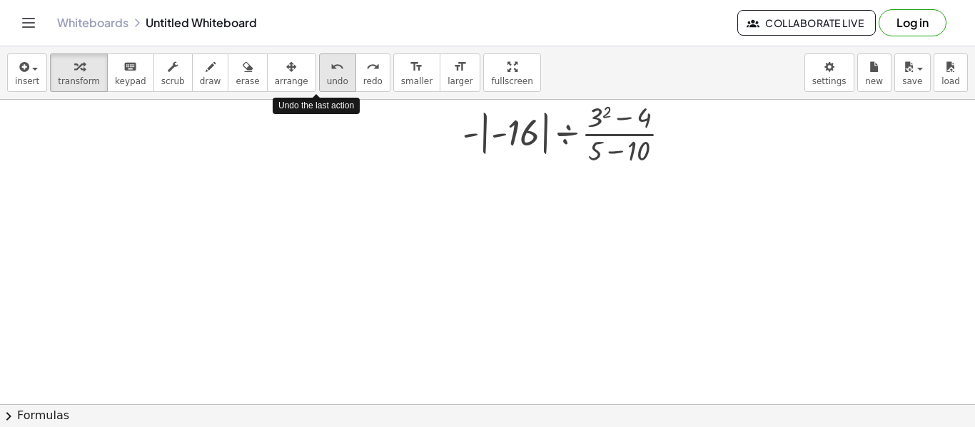
click at [319, 72] on button "undo undo" at bounding box center [337, 73] width 37 height 39
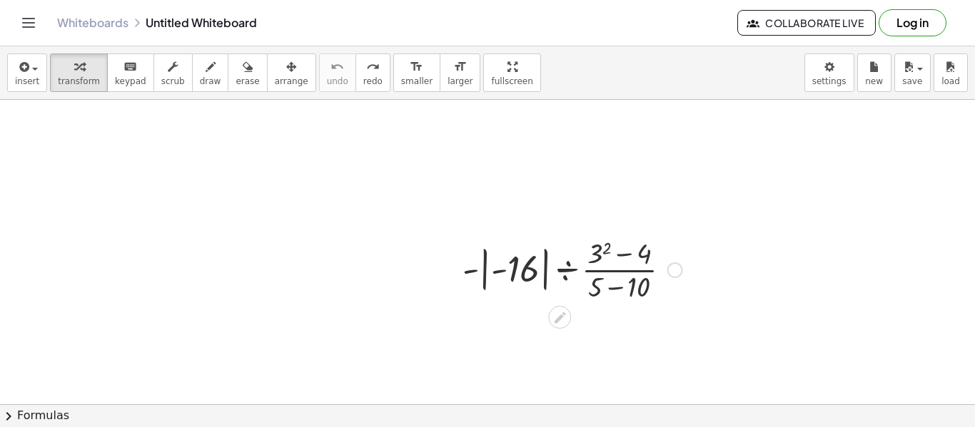
scroll to position [166, 0]
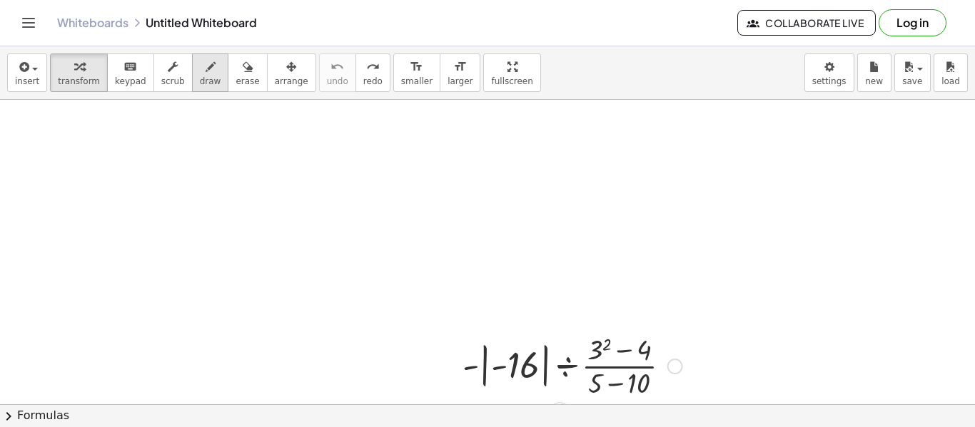
click at [206, 71] on icon "button" at bounding box center [211, 67] width 10 height 17
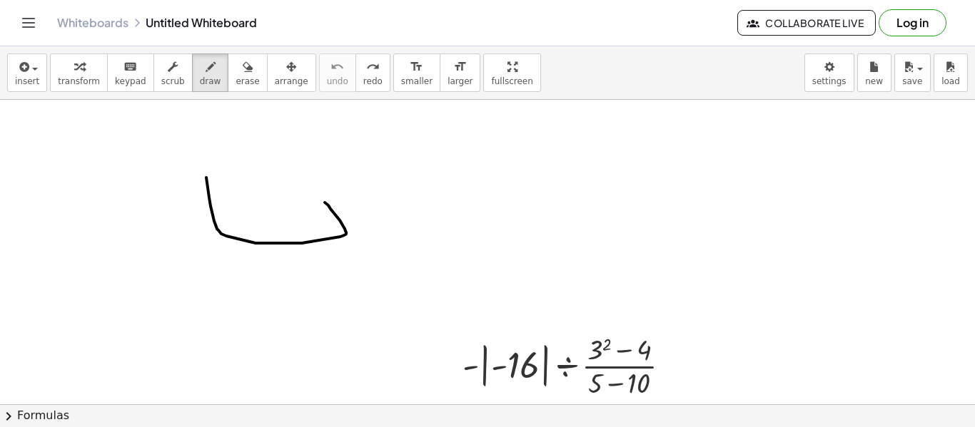
drag, startPoint x: 206, startPoint y: 178, endPoint x: 314, endPoint y: 193, distance: 108.8
click at [314, 193] on div at bounding box center [487, 391] width 975 height 914
click at [680, 260] on div at bounding box center [487, 391] width 975 height 914
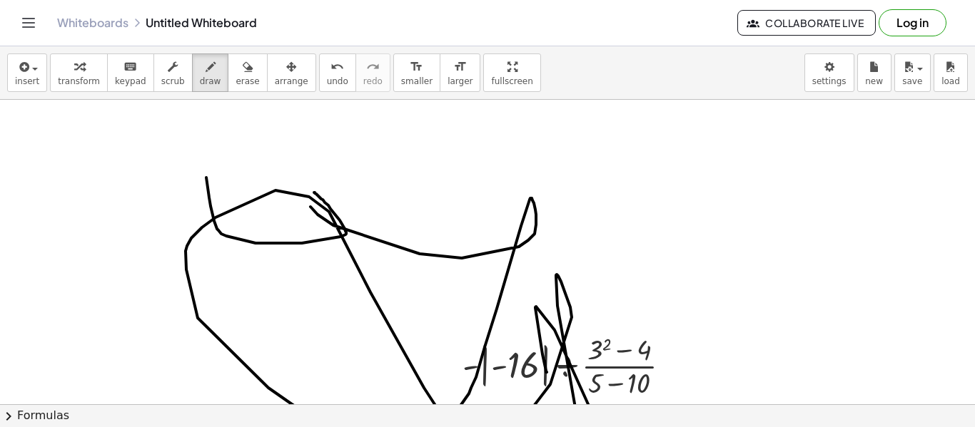
drag, startPoint x: 310, startPoint y: 207, endPoint x: 537, endPoint y: 270, distance: 235.5
click at [537, 270] on div at bounding box center [487, 391] width 975 height 914
click at [243, 66] on icon "button" at bounding box center [248, 67] width 10 height 17
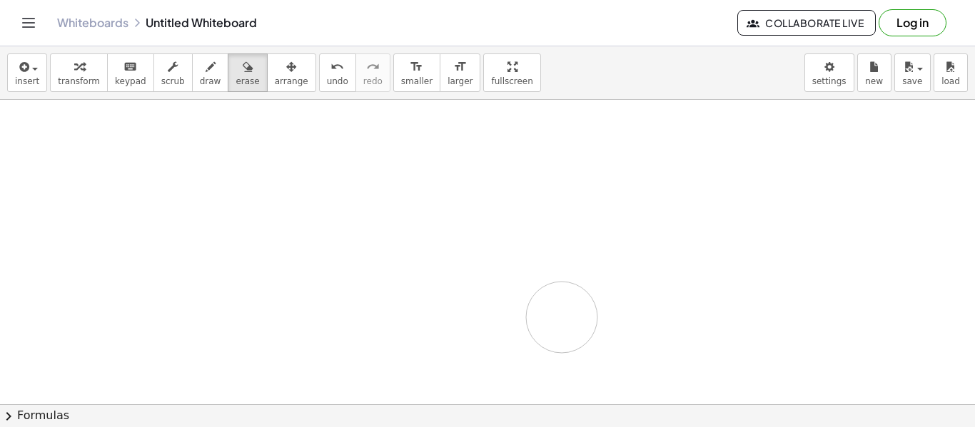
drag, startPoint x: 370, startPoint y: 183, endPoint x: 557, endPoint y: 248, distance: 197.9
click at [557, 248] on div at bounding box center [487, 391] width 975 height 914
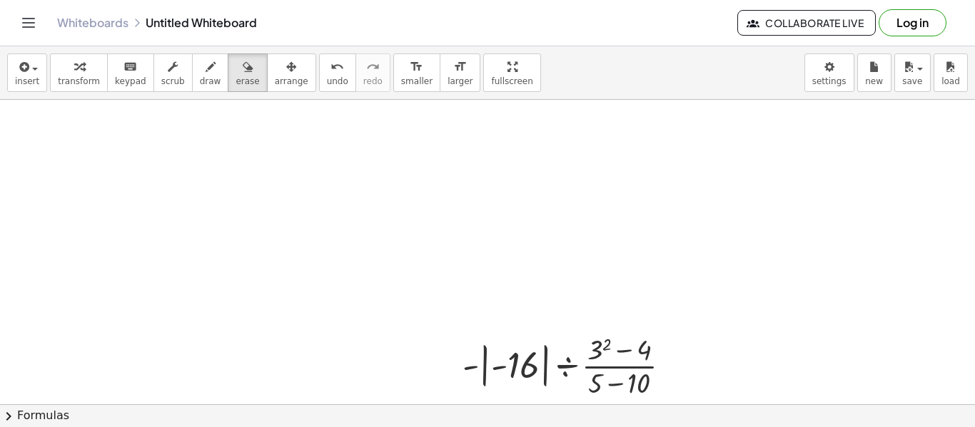
click at [557, 248] on div at bounding box center [487, 391] width 975 height 914
click at [225, 52] on div "insert select one: Math Expression Function Text Youtube Video Graphing Geometr…" at bounding box center [487, 73] width 975 height 54
click at [275, 74] on div "button" at bounding box center [292, 66] width 34 height 17
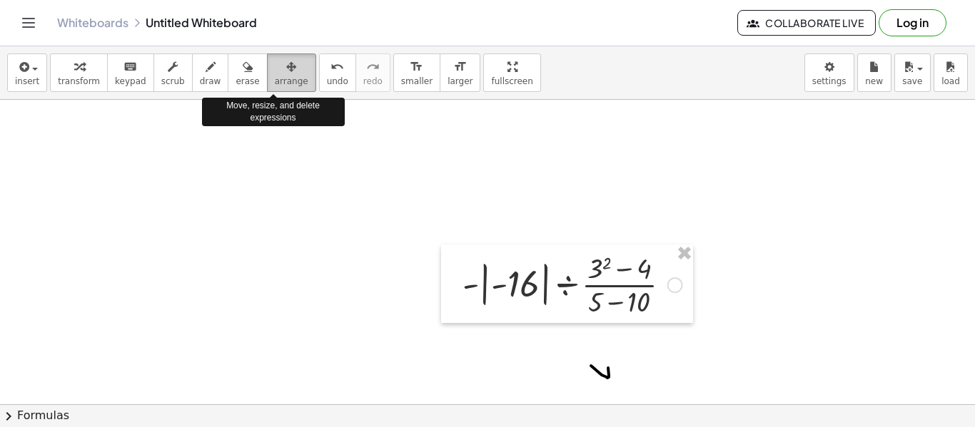
scroll to position [250, 0]
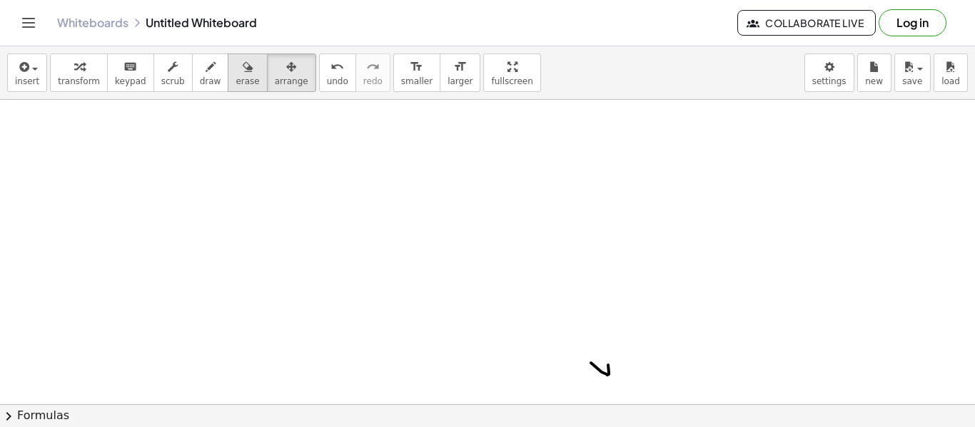
click at [243, 73] on icon "button" at bounding box center [248, 67] width 10 height 17
drag, startPoint x: 607, startPoint y: 360, endPoint x: 584, endPoint y: 360, distance: 23.6
click at [584, 360] on div at bounding box center [487, 307] width 975 height 914
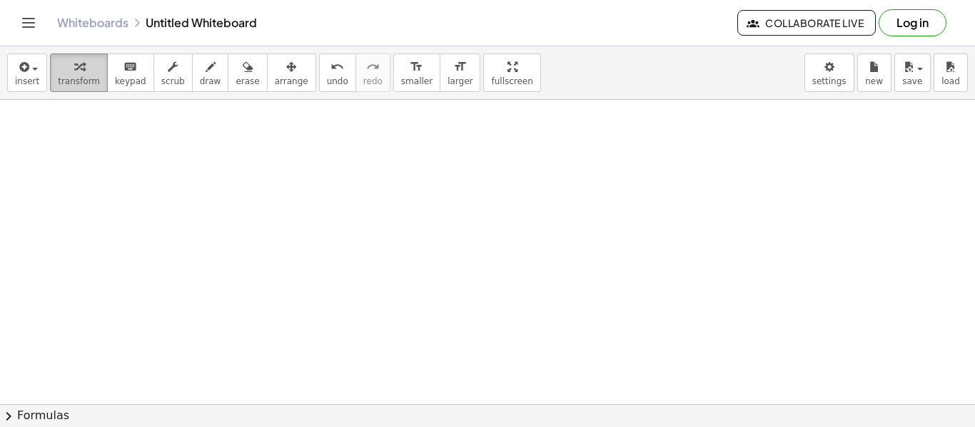
click at [79, 77] on span "transform" at bounding box center [79, 81] width 42 height 10
click at [639, 321] on div at bounding box center [487, 307] width 975 height 914
click at [623, 303] on div at bounding box center [487, 307] width 975 height 914
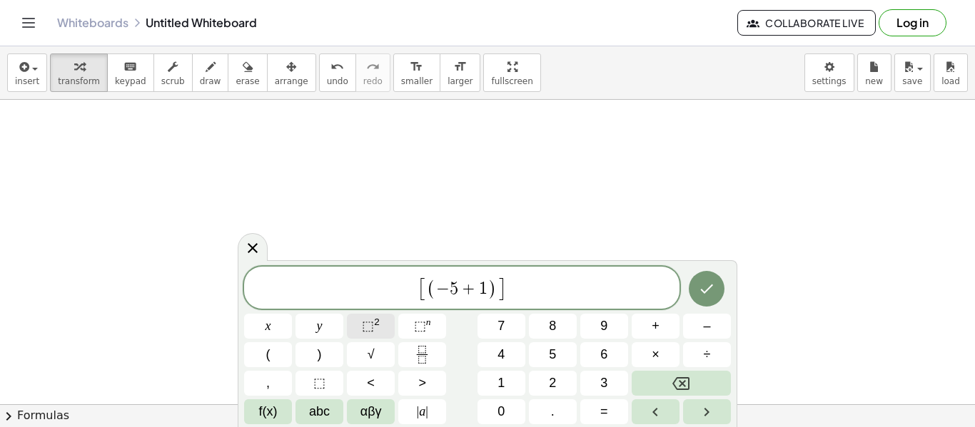
click at [384, 332] on button "⬚ 2" at bounding box center [371, 326] width 48 height 25
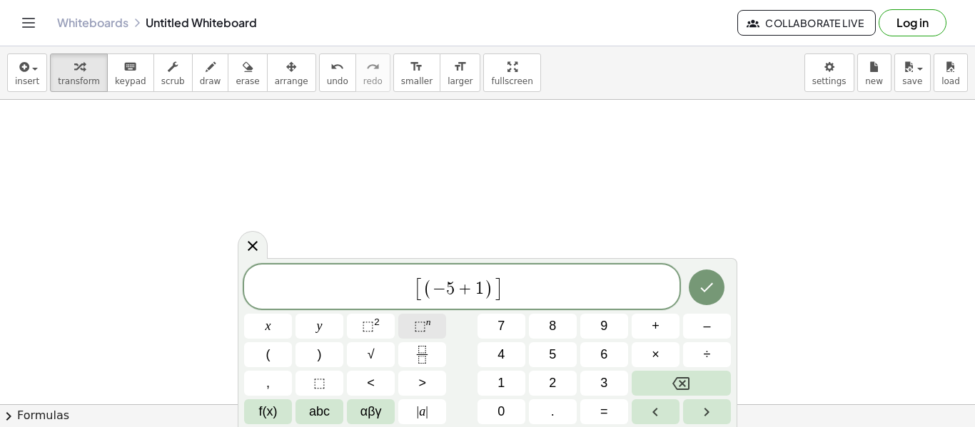
click at [422, 325] on span "⬚" at bounding box center [420, 326] width 12 height 14
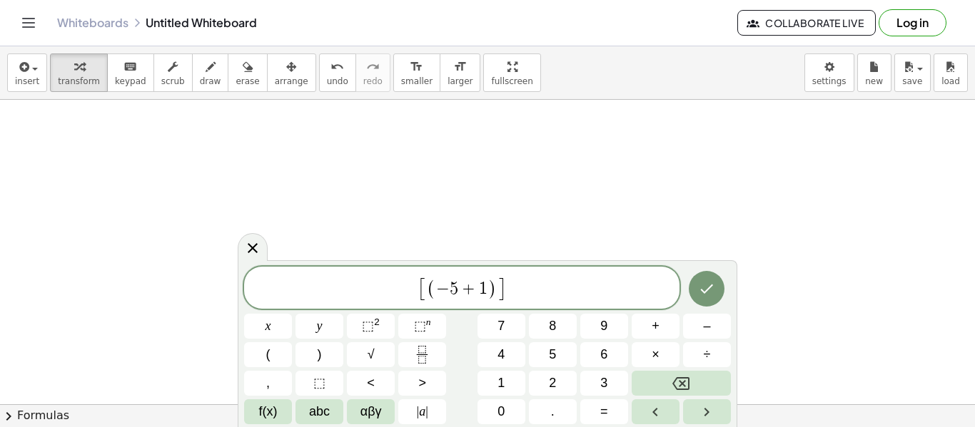
click at [452, 322] on div "[ ( − 5 + 1 ) ] x y ⬚ 2 ⬚ n 7 8 9 + – ( ) √ 4 5 6 × ÷ , ⬚ < > 1 2 3 f(x) abc αβ…" at bounding box center [487, 346] width 487 height 158
click at [430, 321] on sup "n" at bounding box center [428, 322] width 5 height 11
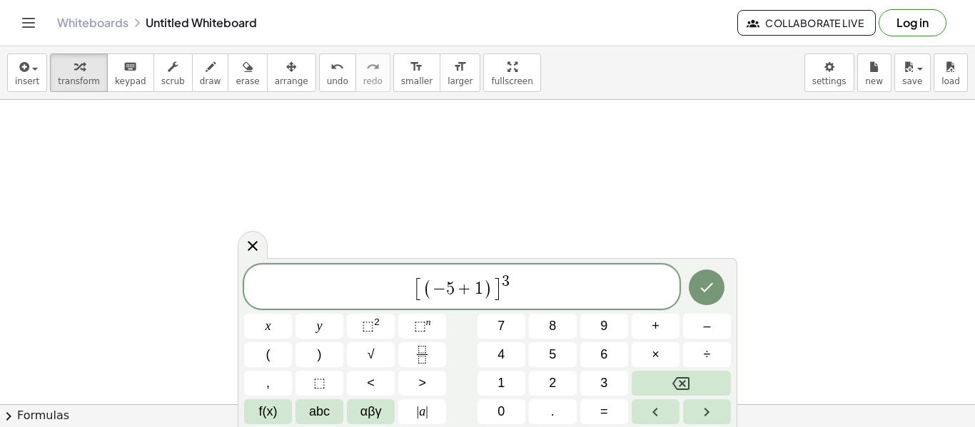
click at [565, 286] on span "[ ( − 5 + 1 ) ] 3 ​" at bounding box center [461, 287] width 435 height 29
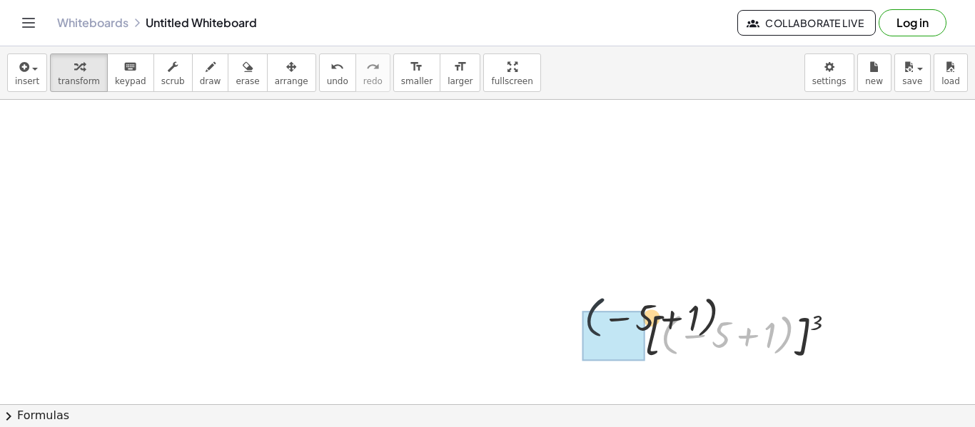
drag, startPoint x: 676, startPoint y: 339, endPoint x: 518, endPoint y: 300, distance: 162.5
click at [518, 300] on div "( − 5 + 1 ) [ ( − 5 + 1 ) ] 3" at bounding box center [487, 307] width 975 height 914
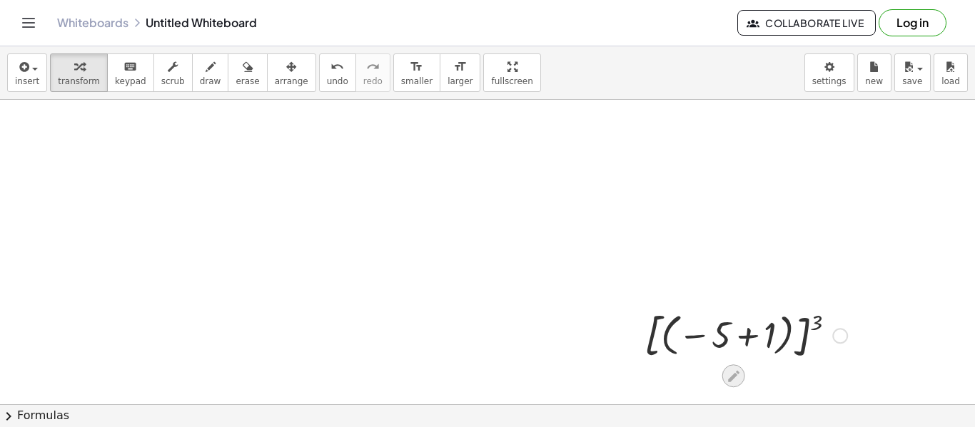
click at [734, 375] on icon at bounding box center [733, 376] width 11 height 11
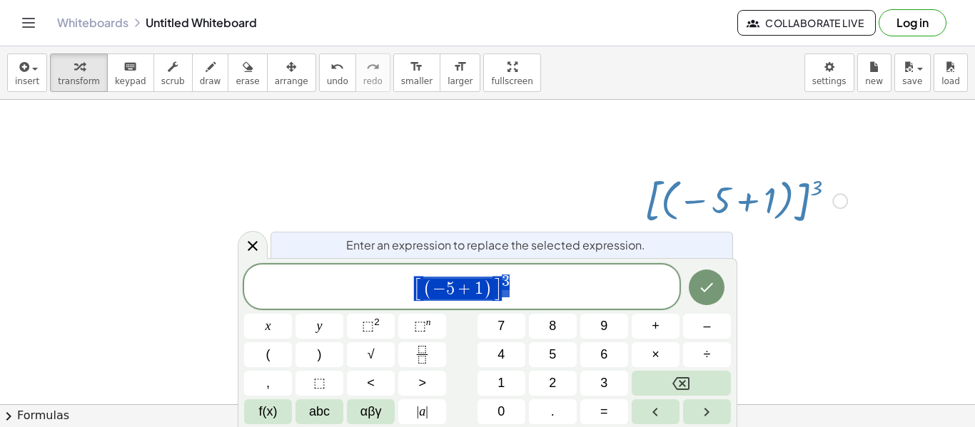
scroll to position [385, 0]
click at [599, 291] on span "[ ( − 5 + 1 ) ] 3" at bounding box center [461, 287] width 435 height 29
click at [545, 282] on span "[ ( − 5 + 1 ) ] 3 ​" at bounding box center [461, 287] width 435 height 29
click at [405, 408] on button "| a |" at bounding box center [422, 412] width 48 height 25
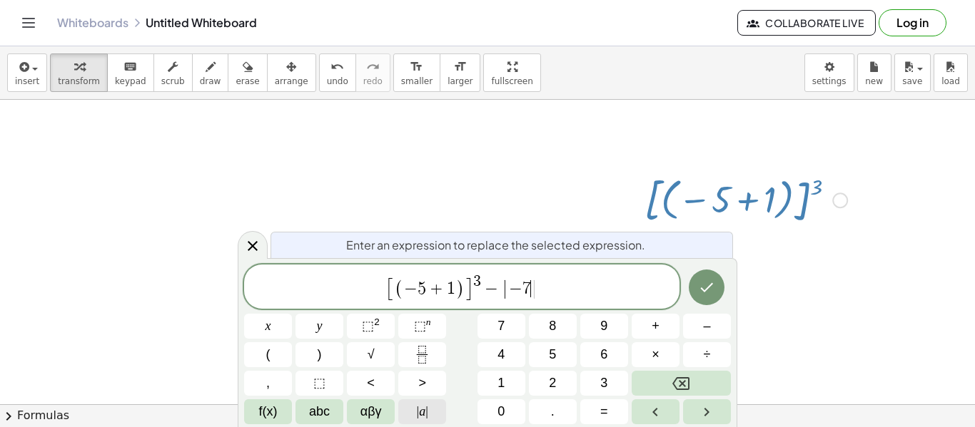
click at [430, 410] on button "| a |" at bounding box center [422, 412] width 48 height 25
click at [703, 287] on icon "Done" at bounding box center [706, 287] width 17 height 17
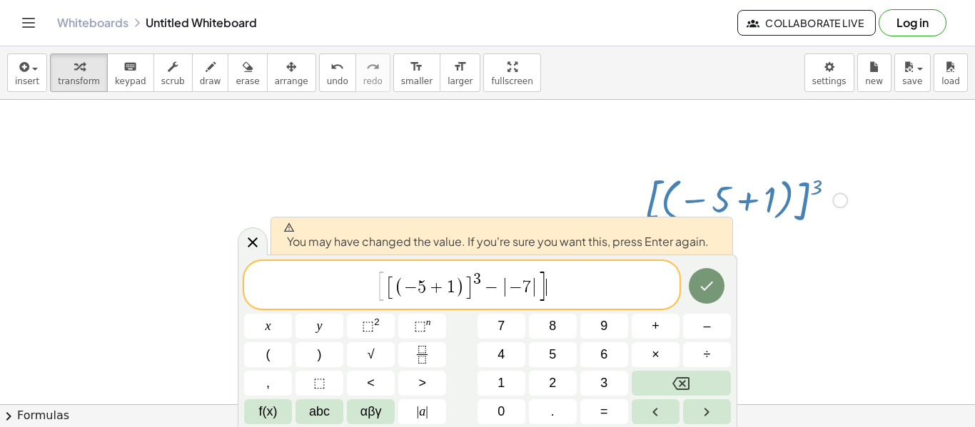
click at [759, 203] on div at bounding box center [745, 200] width 217 height 58
click at [838, 202] on div at bounding box center [840, 201] width 16 height 16
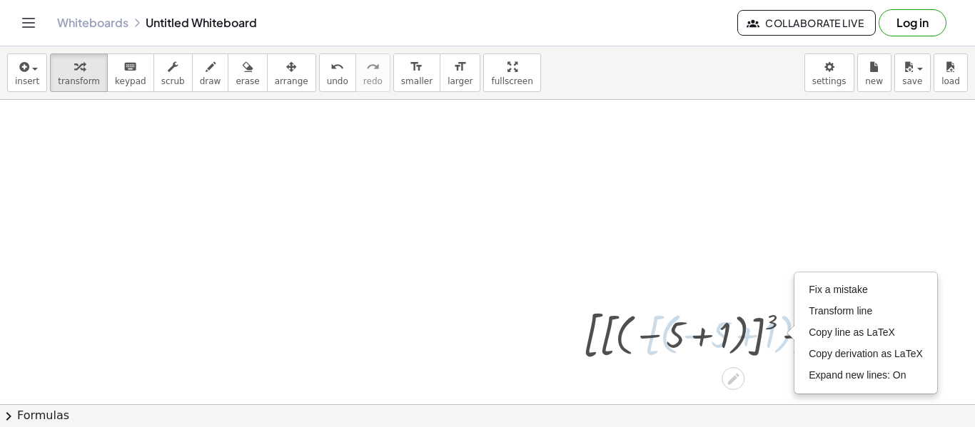
scroll to position [250, 0]
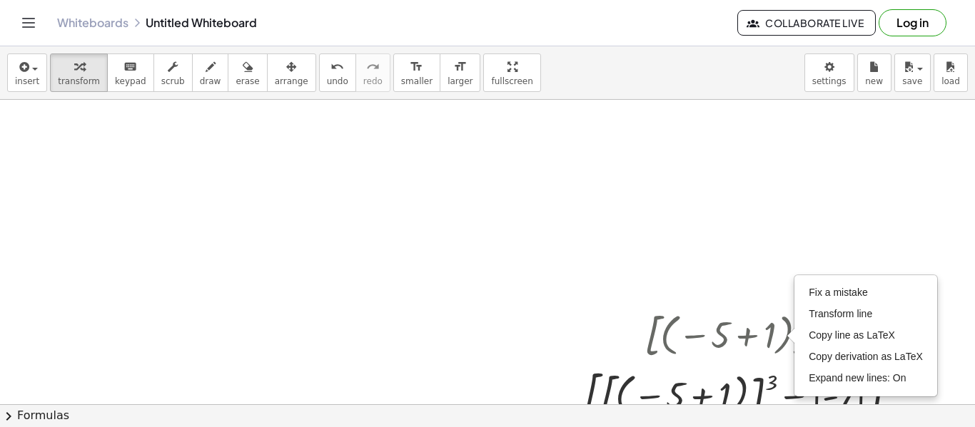
click at [724, 283] on div at bounding box center [487, 307] width 975 height 914
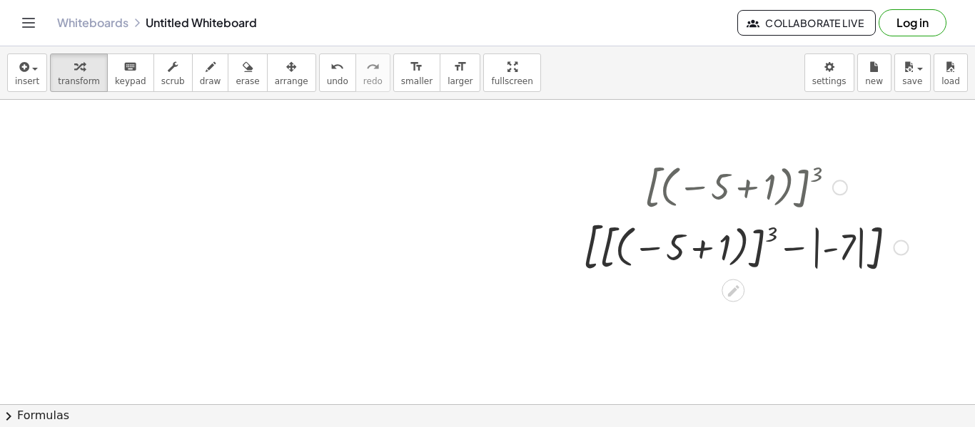
scroll to position [433, 0]
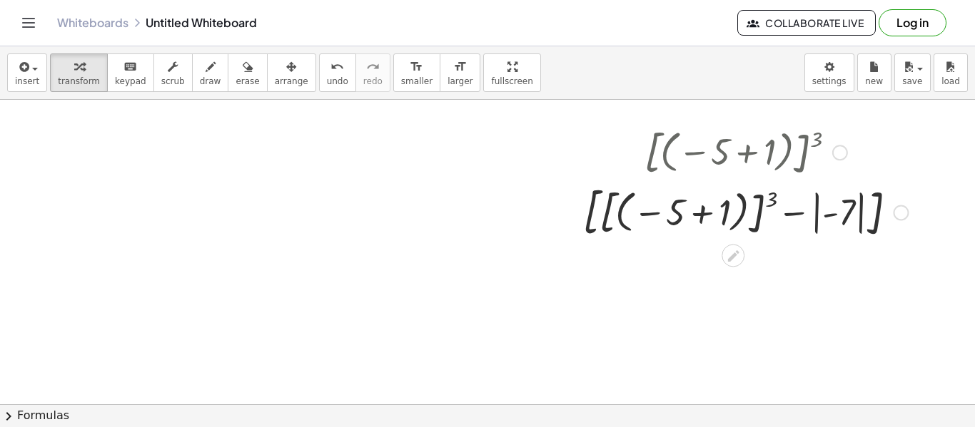
click at [854, 211] on div at bounding box center [745, 212] width 339 height 63
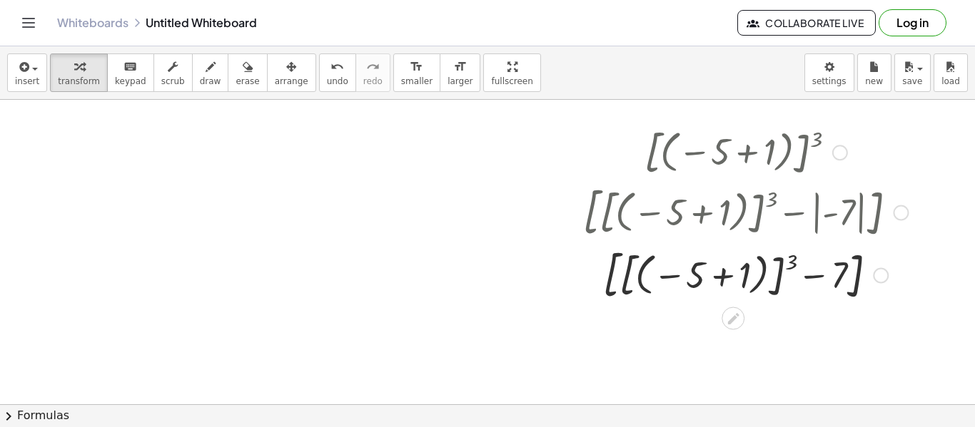
click at [724, 277] on div at bounding box center [745, 274] width 339 height 63
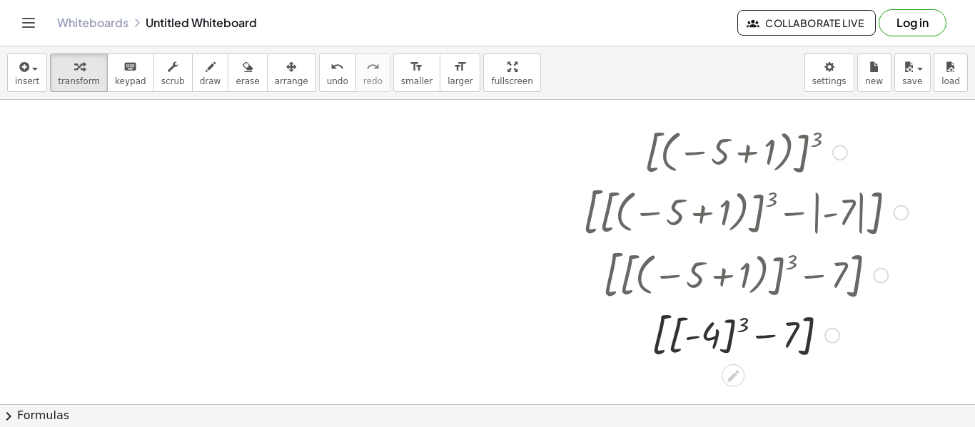
click at [741, 323] on div at bounding box center [745, 335] width 339 height 58
click at [778, 333] on div at bounding box center [745, 335] width 339 height 54
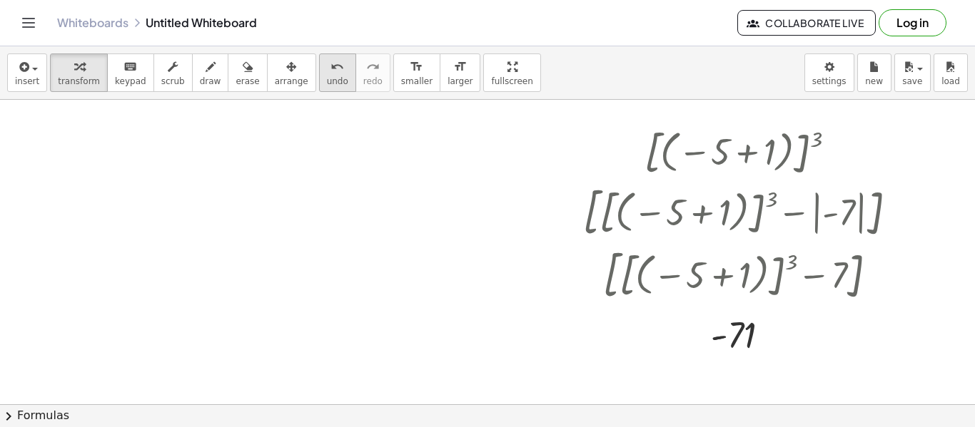
click at [327, 85] on span "undo" at bounding box center [337, 81] width 21 height 10
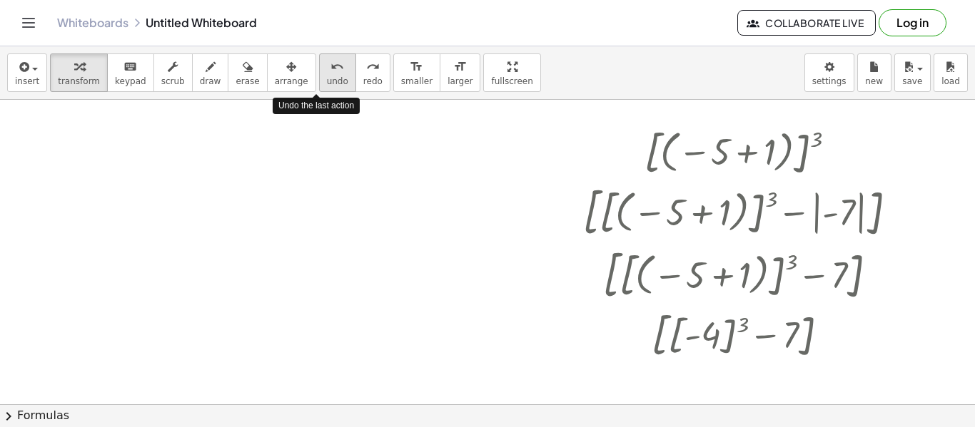
click at [327, 85] on span "undo" at bounding box center [337, 81] width 21 height 10
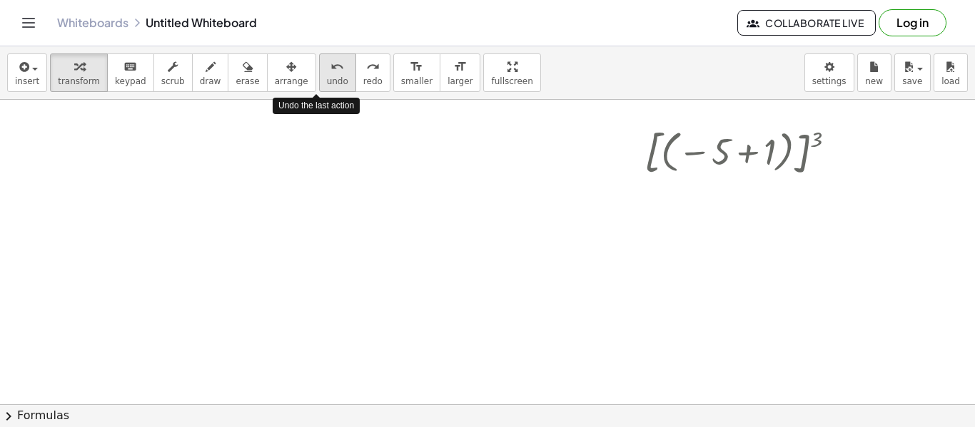
click at [327, 85] on span "undo" at bounding box center [337, 81] width 21 height 10
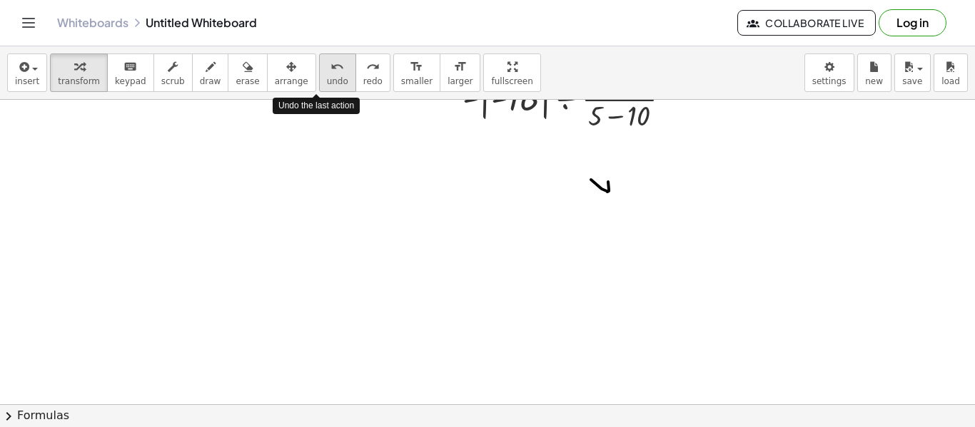
click at [327, 85] on span "undo" at bounding box center [337, 81] width 21 height 10
click at [363, 83] on span "redo" at bounding box center [372, 81] width 19 height 10
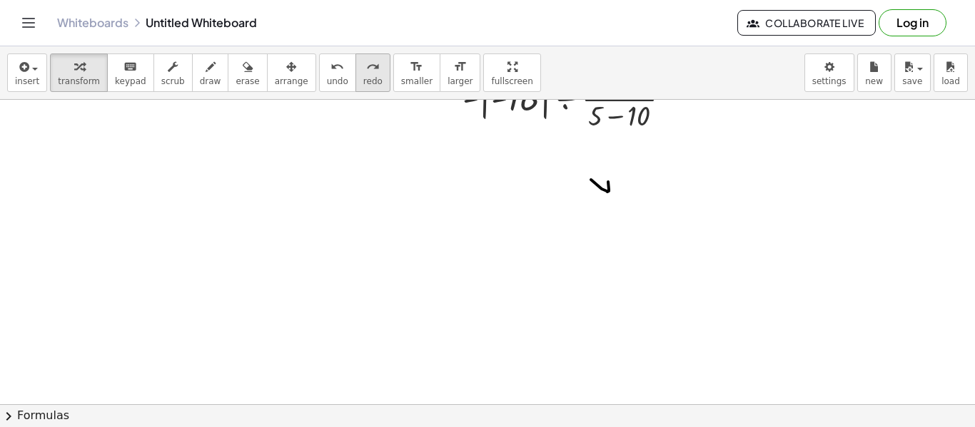
click at [363, 83] on span "redo" at bounding box center [372, 81] width 19 height 10
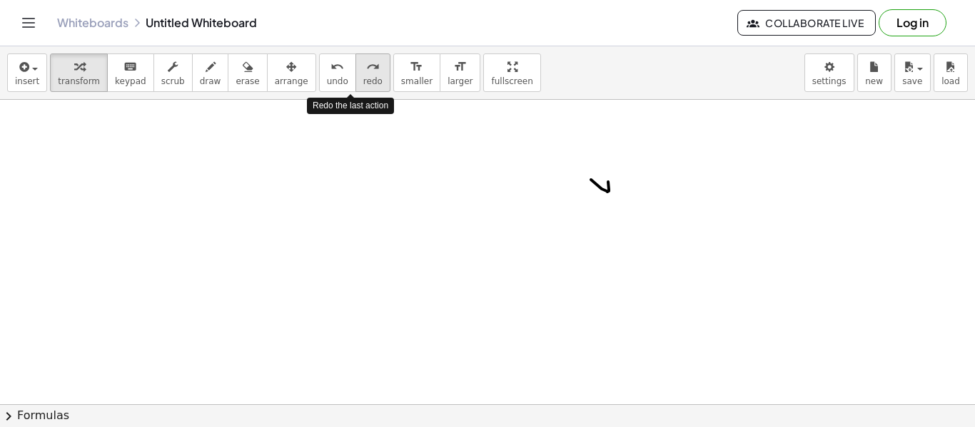
click at [363, 83] on span "redo" at bounding box center [372, 81] width 19 height 10
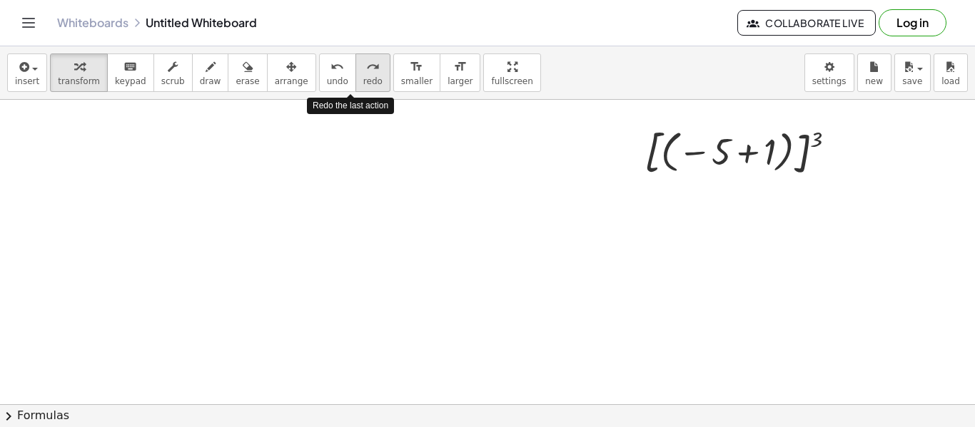
click at [363, 83] on span "redo" at bounding box center [372, 81] width 19 height 10
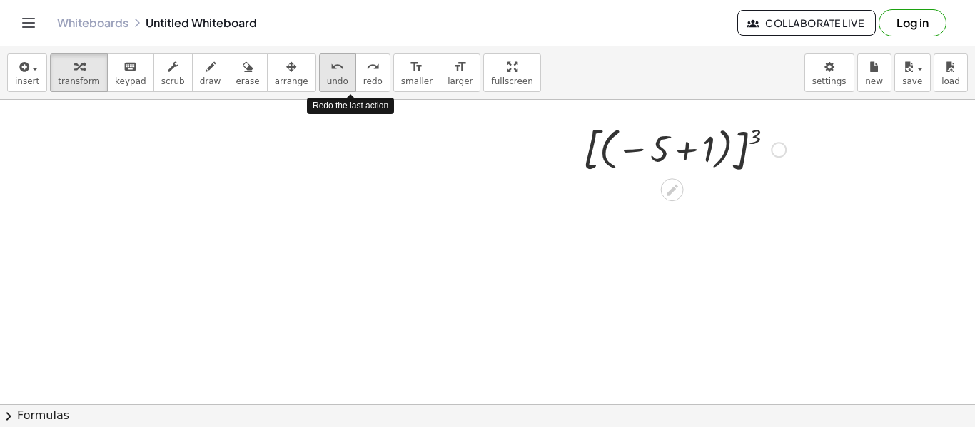
click at [327, 76] on span "undo" at bounding box center [337, 81] width 21 height 10
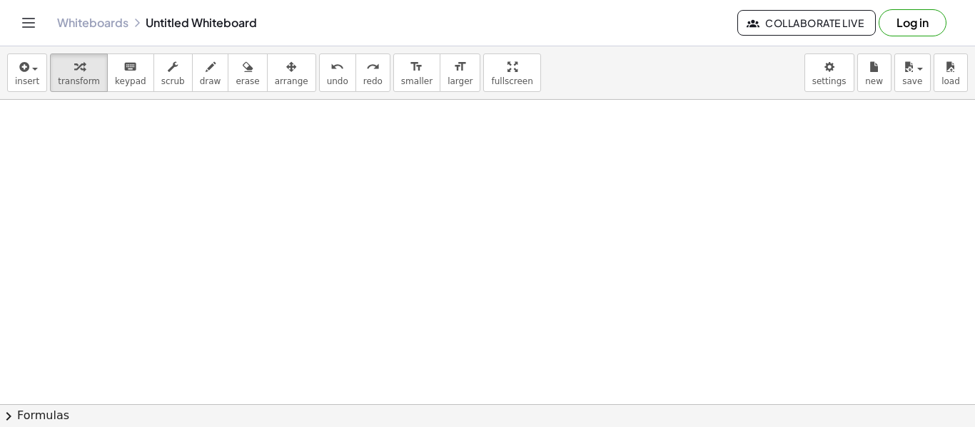
scroll to position [175, 0]
click at [322, 251] on div at bounding box center [487, 229] width 975 height 609
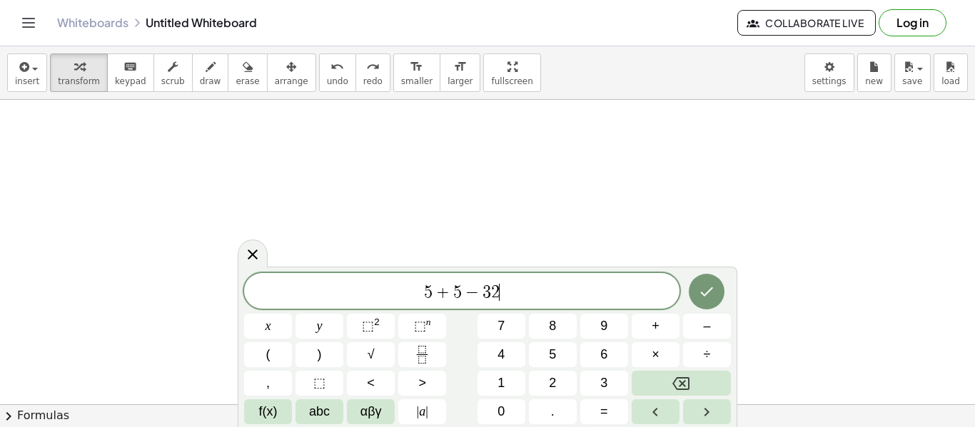
scroll to position [11, 0]
click at [699, 353] on button "÷" at bounding box center [707, 355] width 48 height 25
click at [668, 348] on button "×" at bounding box center [656, 355] width 48 height 25
click at [702, 294] on icon "Done" at bounding box center [707, 292] width 13 height 9
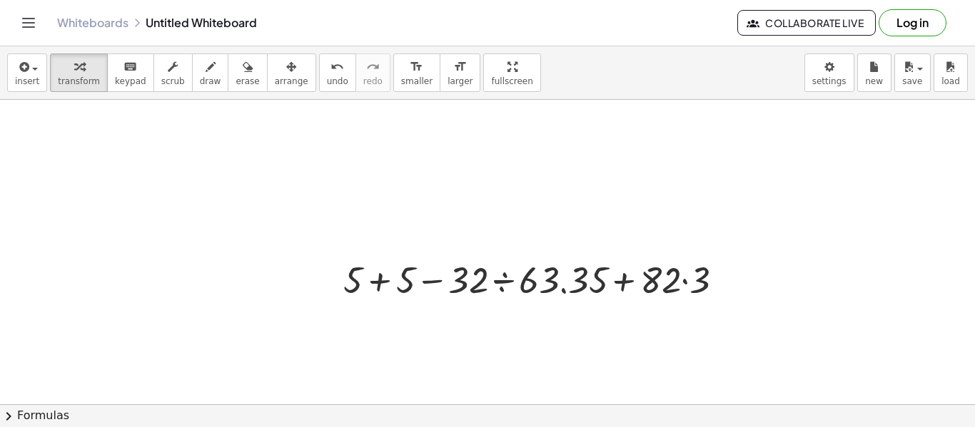
click at [480, 288] on div at bounding box center [539, 279] width 406 height 49
click at [507, 285] on div at bounding box center [539, 279] width 406 height 49
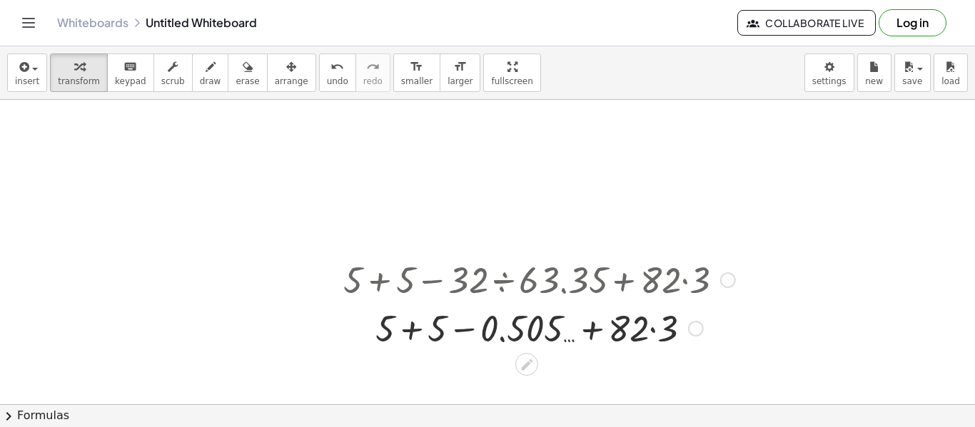
click at [653, 331] on div at bounding box center [539, 327] width 406 height 49
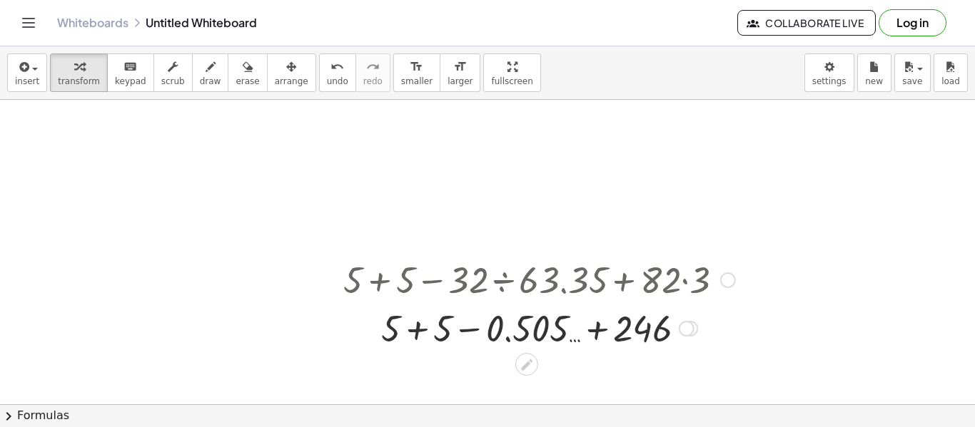
click at [412, 332] on div at bounding box center [539, 327] width 406 height 49
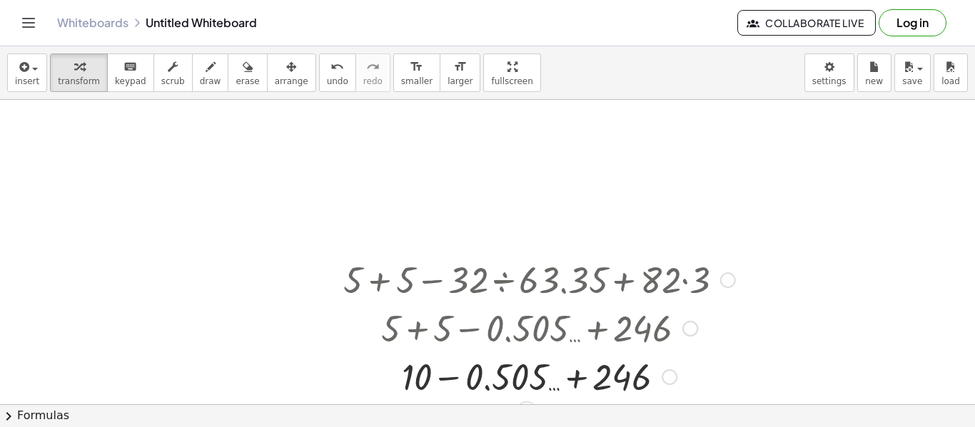
click at [449, 375] on div at bounding box center [539, 376] width 406 height 49
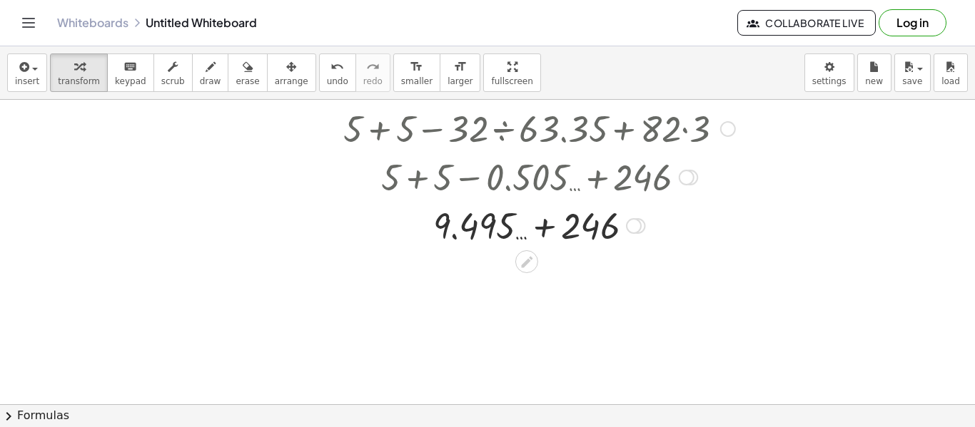
scroll to position [327, 0]
click at [548, 225] on div at bounding box center [539, 224] width 406 height 49
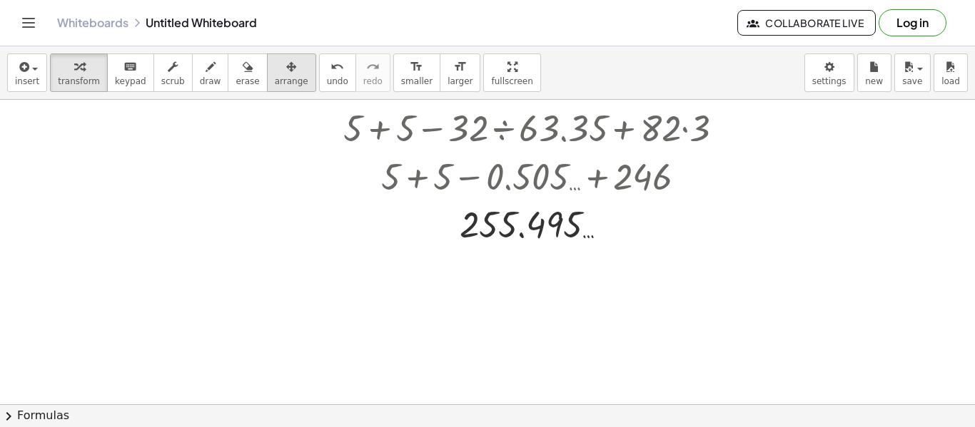
click at [283, 70] on div "button" at bounding box center [292, 66] width 34 height 17
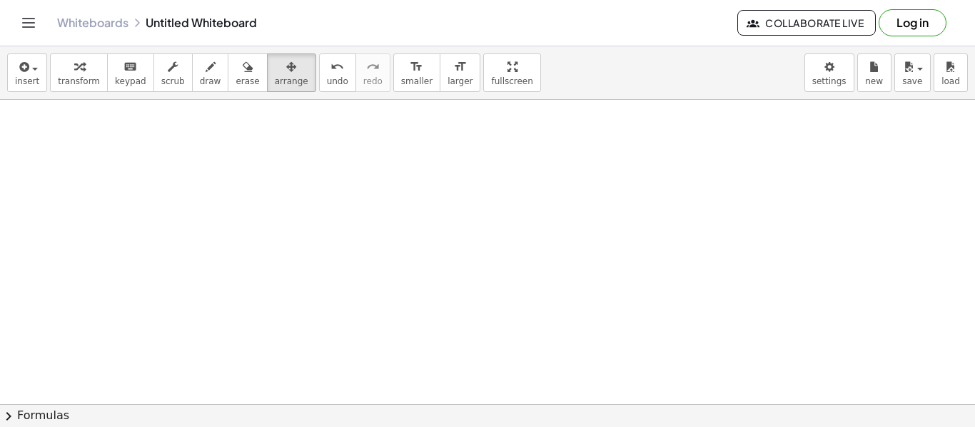
click at [494, 295] on div at bounding box center [487, 230] width 975 height 914
click at [74, 69] on icon "button" at bounding box center [79, 67] width 10 height 17
click at [460, 320] on div at bounding box center [487, 230] width 975 height 914
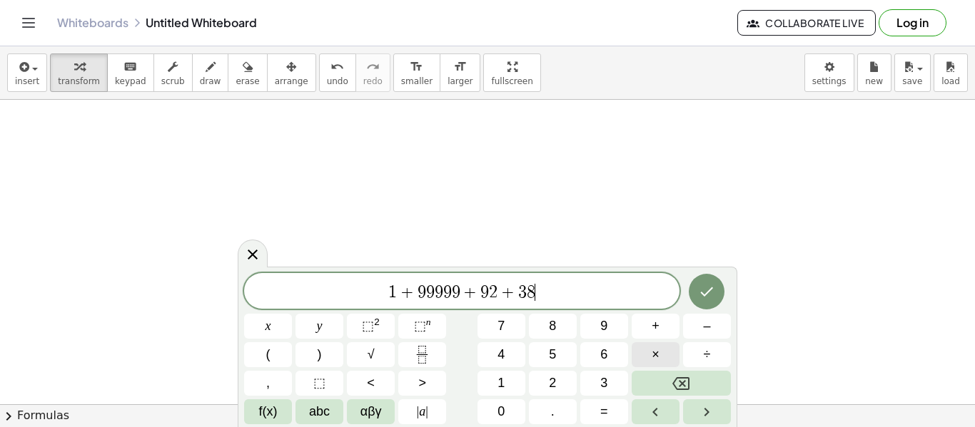
click at [647, 349] on button "×" at bounding box center [656, 355] width 48 height 25
click at [654, 350] on span "×" at bounding box center [656, 354] width 8 height 19
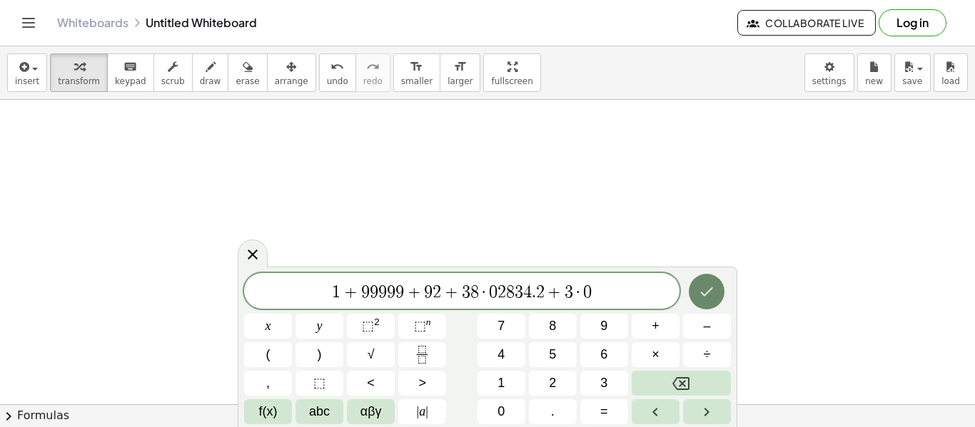
click at [699, 303] on button "Done" at bounding box center [707, 292] width 36 height 36
